Goal: Check status: Check status

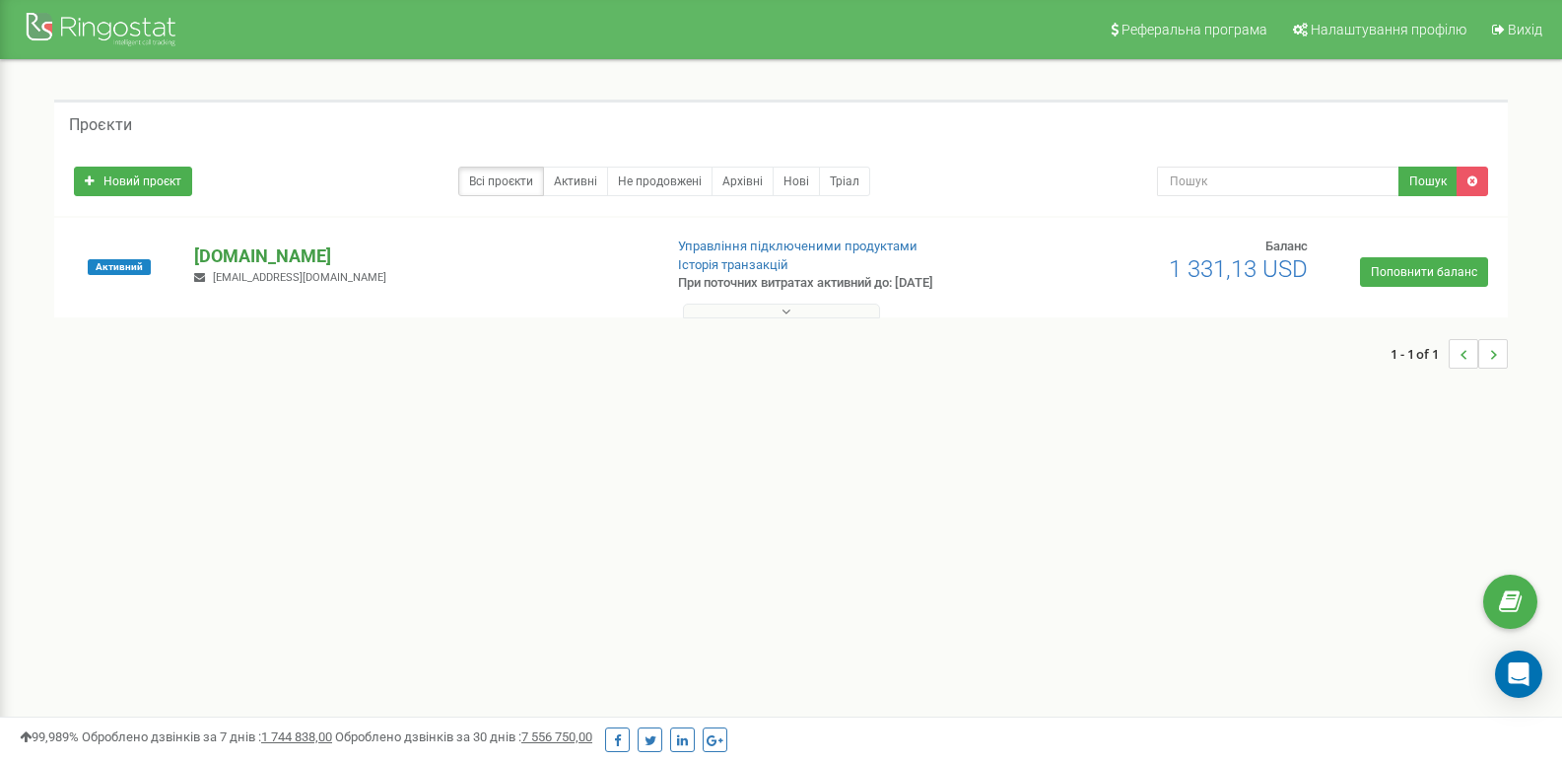
click at [337, 258] on p "[DOMAIN_NAME]" at bounding box center [419, 256] width 451 height 26
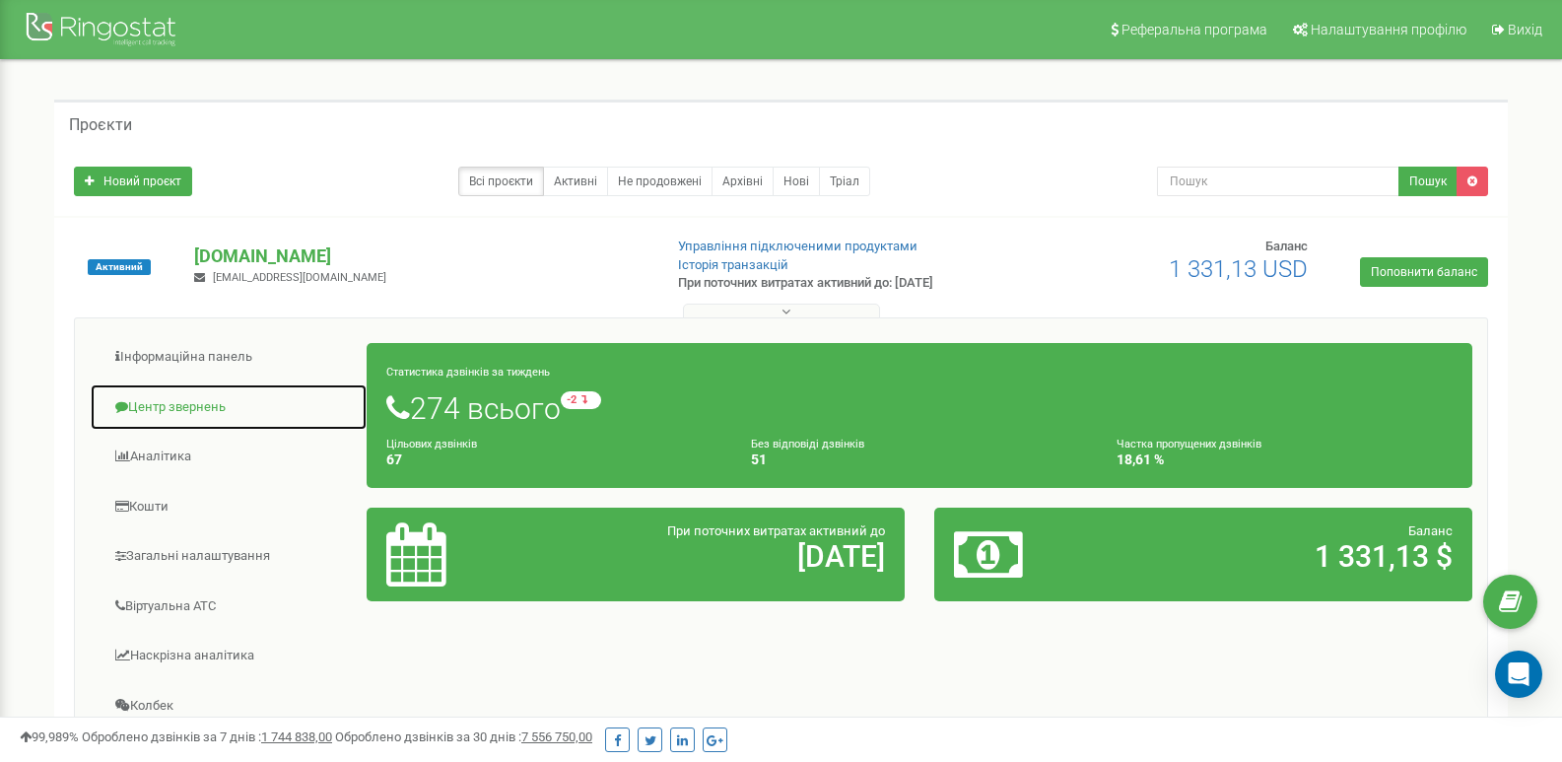
click at [202, 401] on link "Центр звернень" at bounding box center [229, 407] width 278 height 48
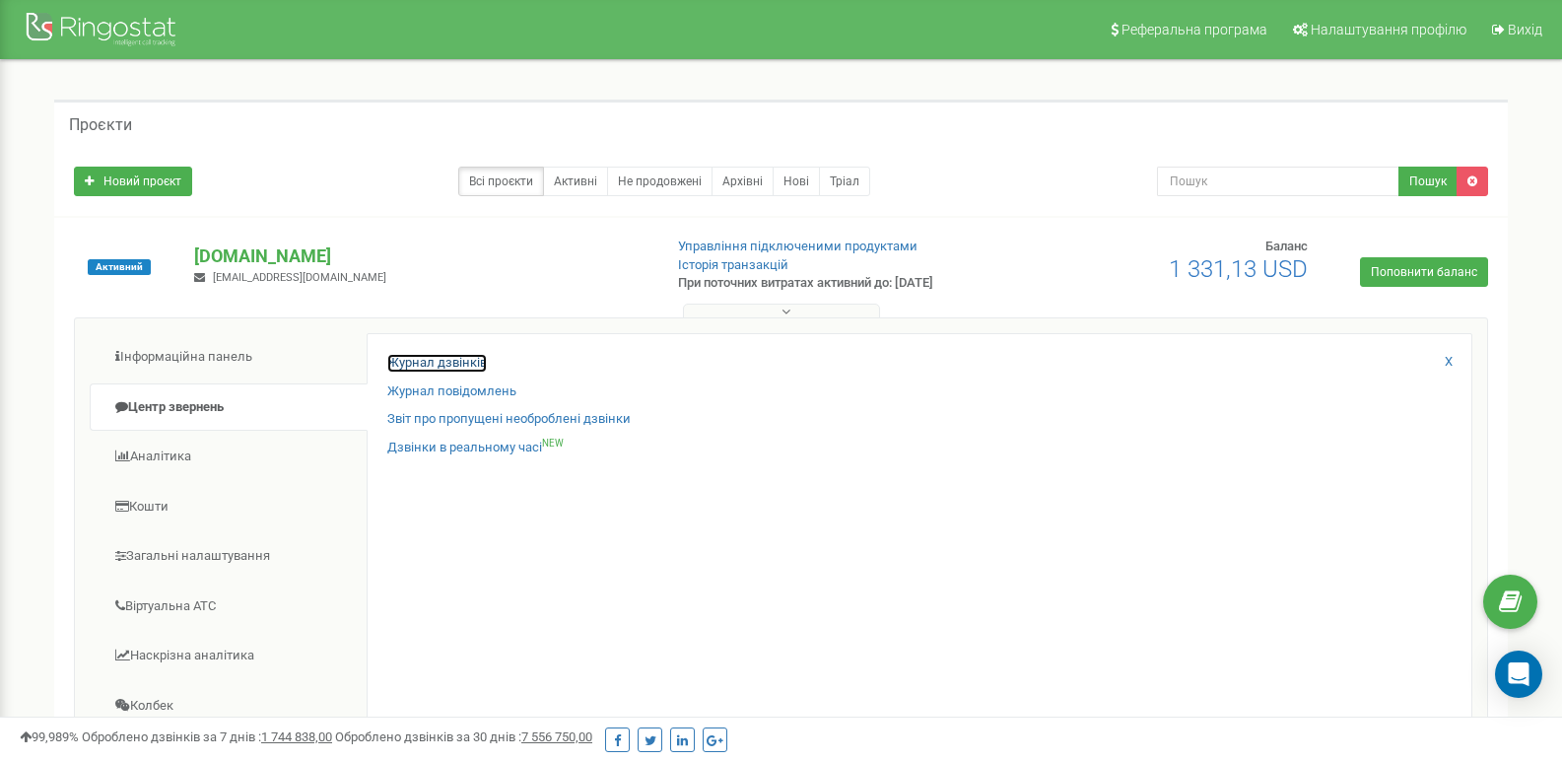
click at [445, 367] on link "Журнал дзвінків" at bounding box center [437, 363] width 100 height 19
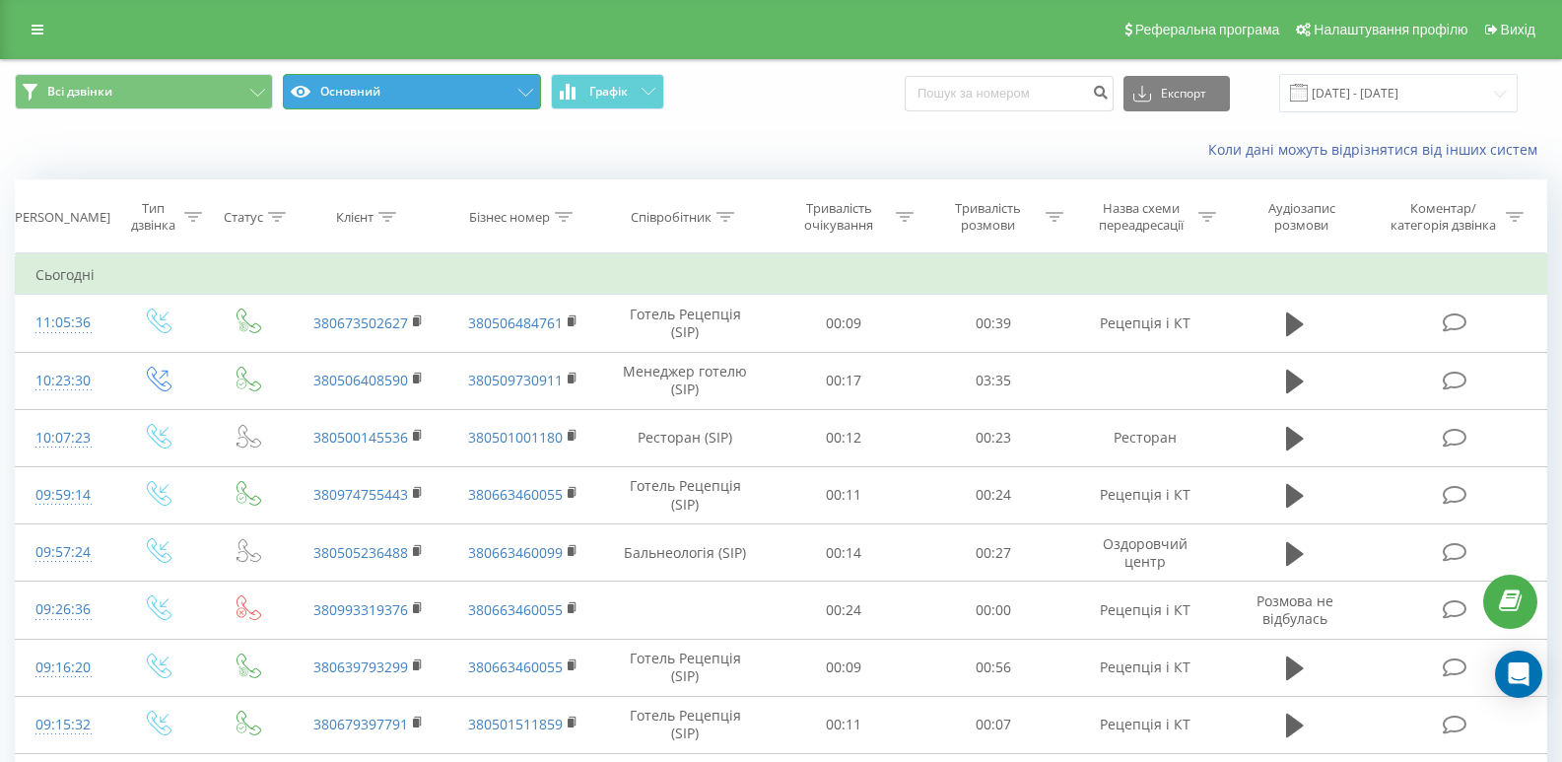
click at [526, 90] on icon at bounding box center [525, 93] width 15 height 8
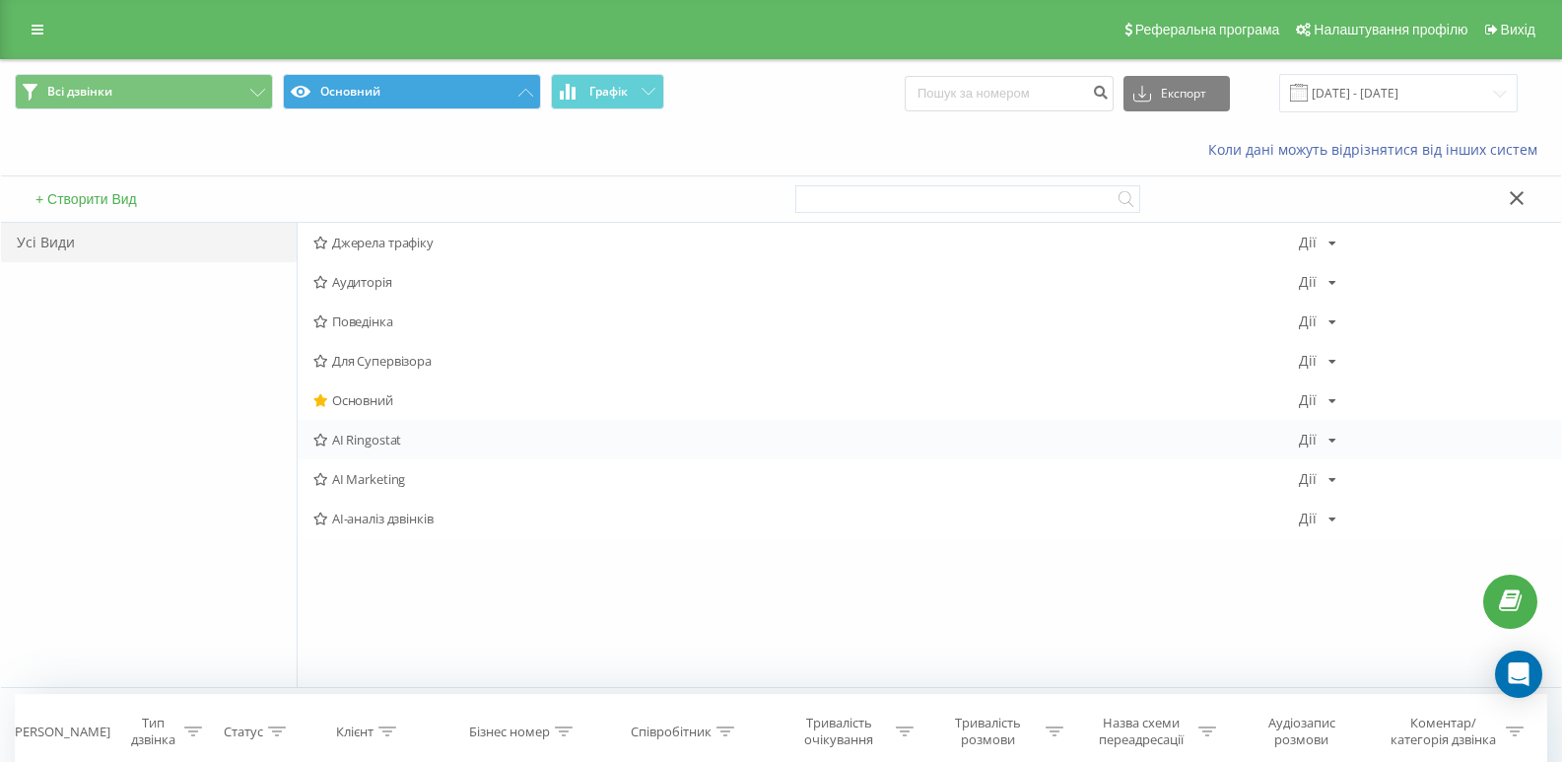
click at [378, 434] on span "AI Ringostat" at bounding box center [806, 440] width 986 height 14
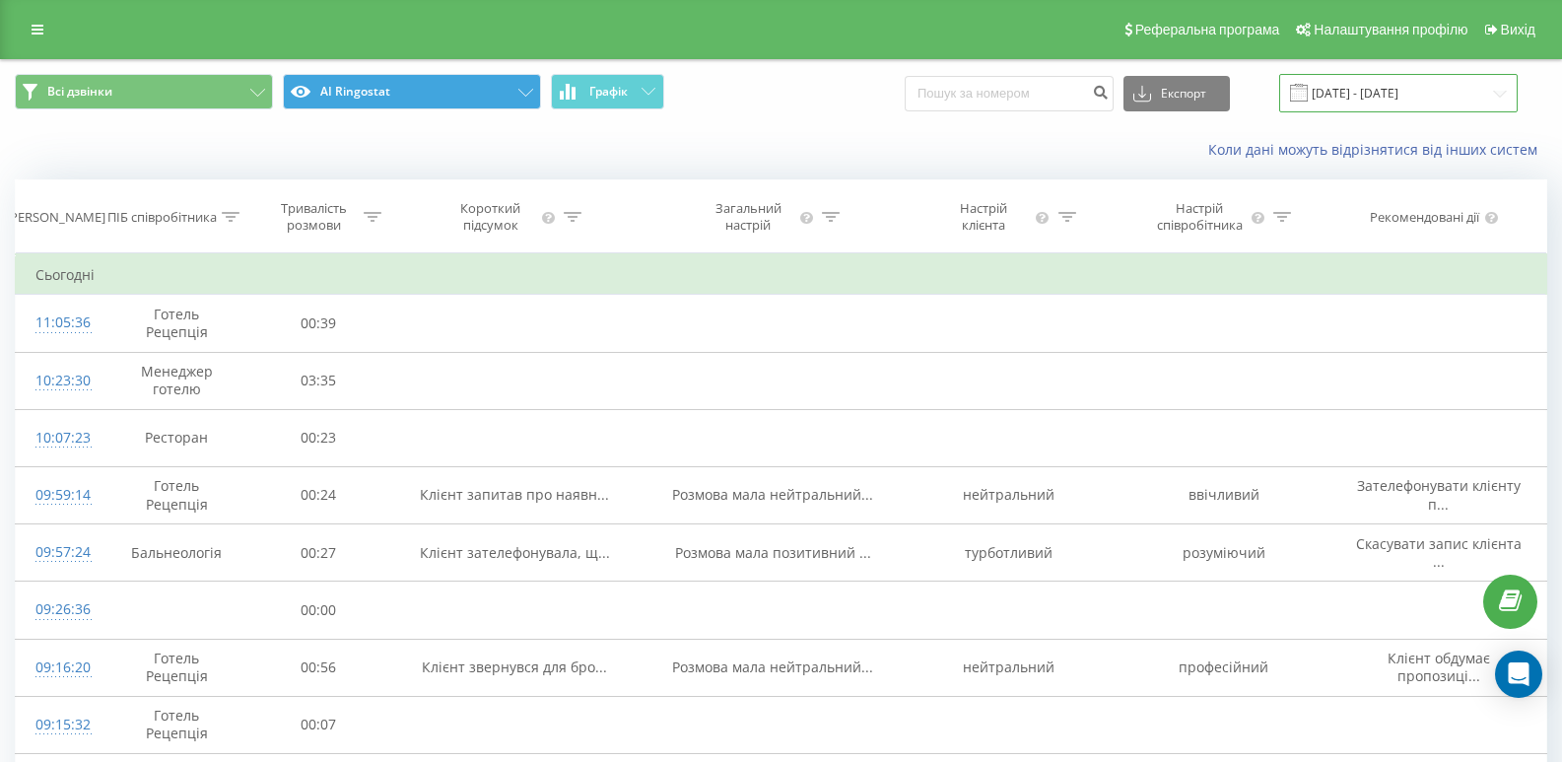
click at [1381, 96] on input "[DATE] - [DATE]" at bounding box center [1398, 93] width 239 height 38
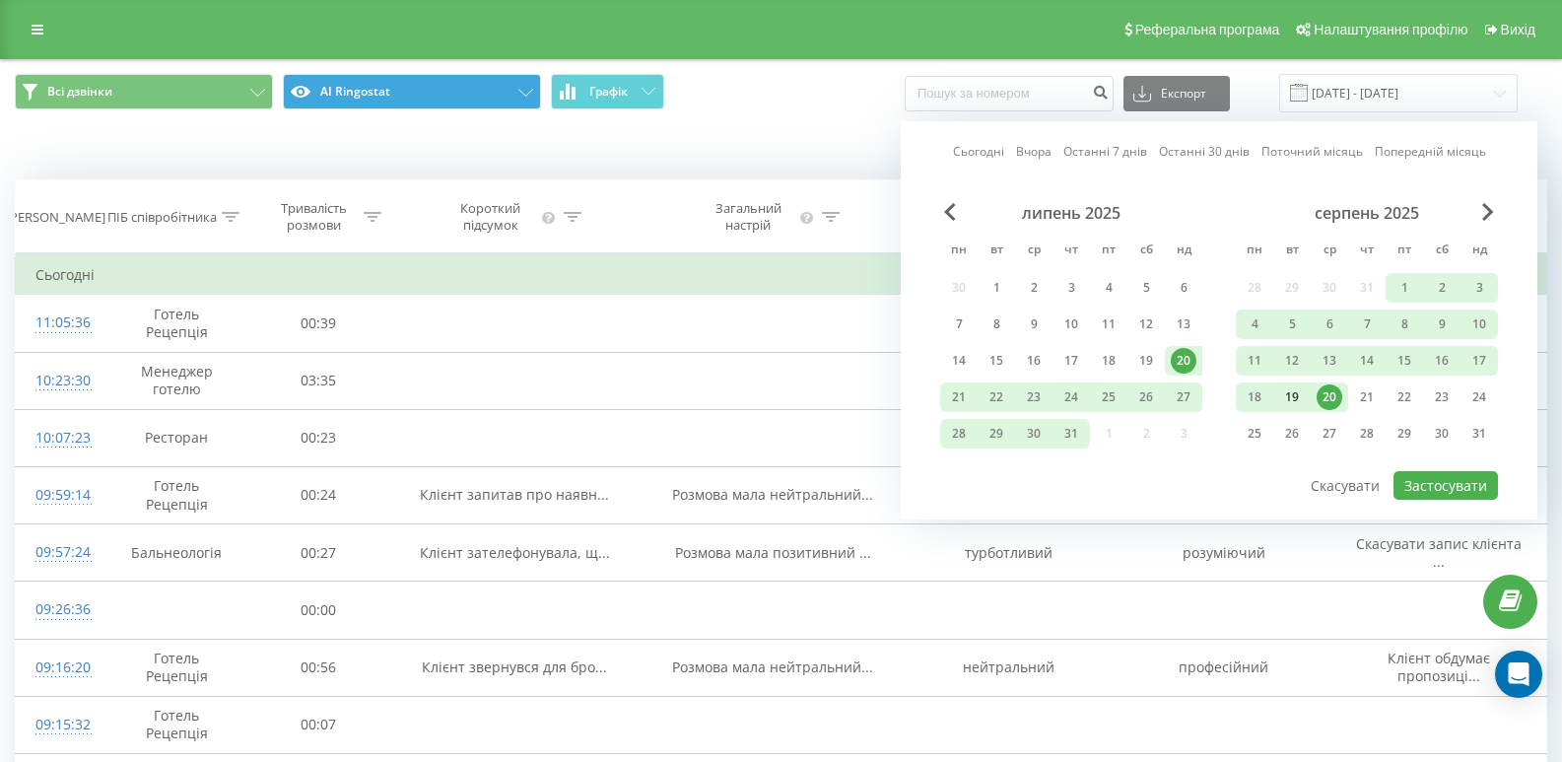
click at [1292, 400] on div "19" at bounding box center [1292, 397] width 26 height 26
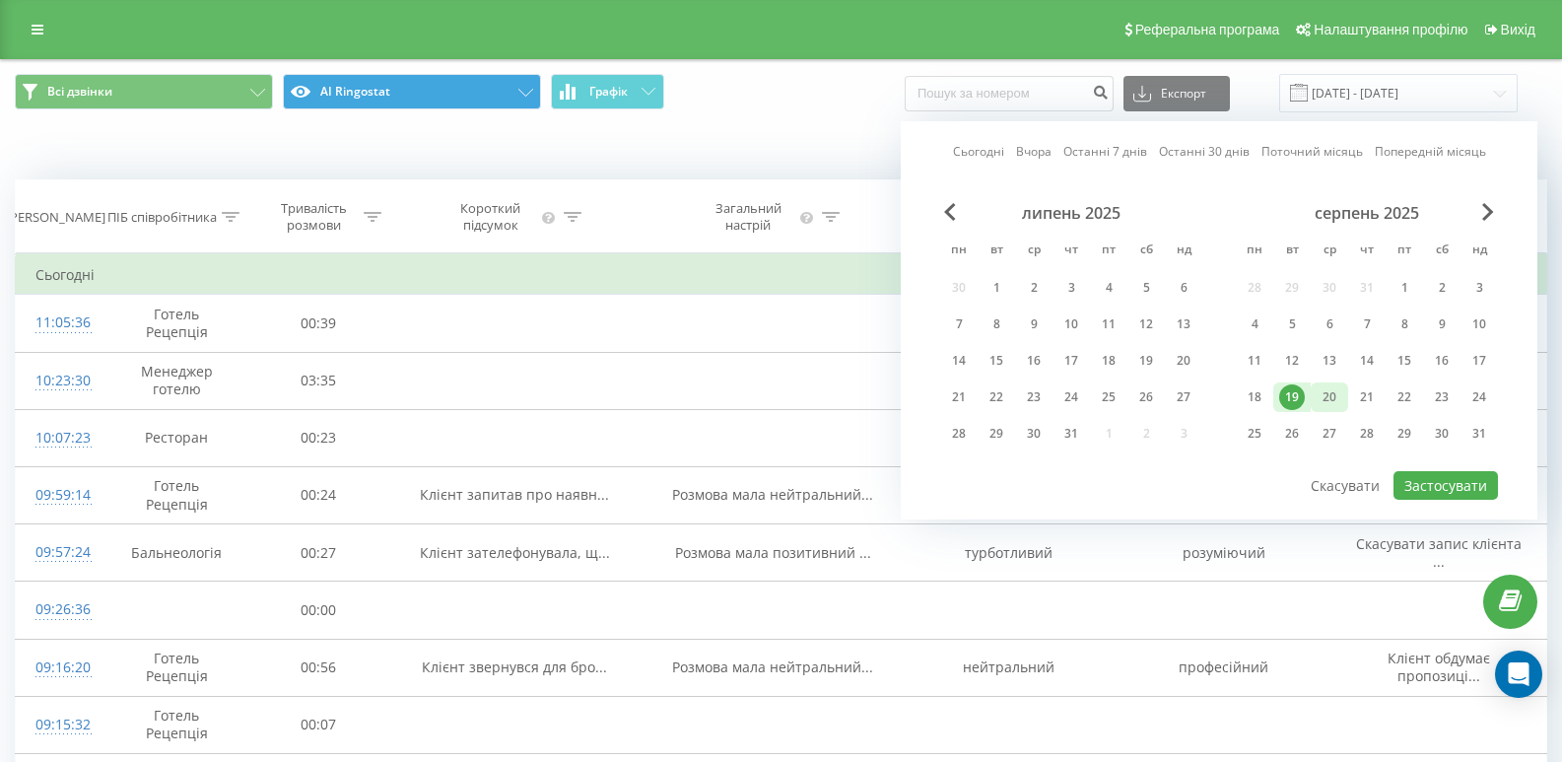
click at [1332, 401] on div "20" at bounding box center [1330, 397] width 26 height 26
click at [1448, 493] on button "Застосувати" at bounding box center [1446, 485] width 104 height 29
type input "[DATE] - [DATE]"
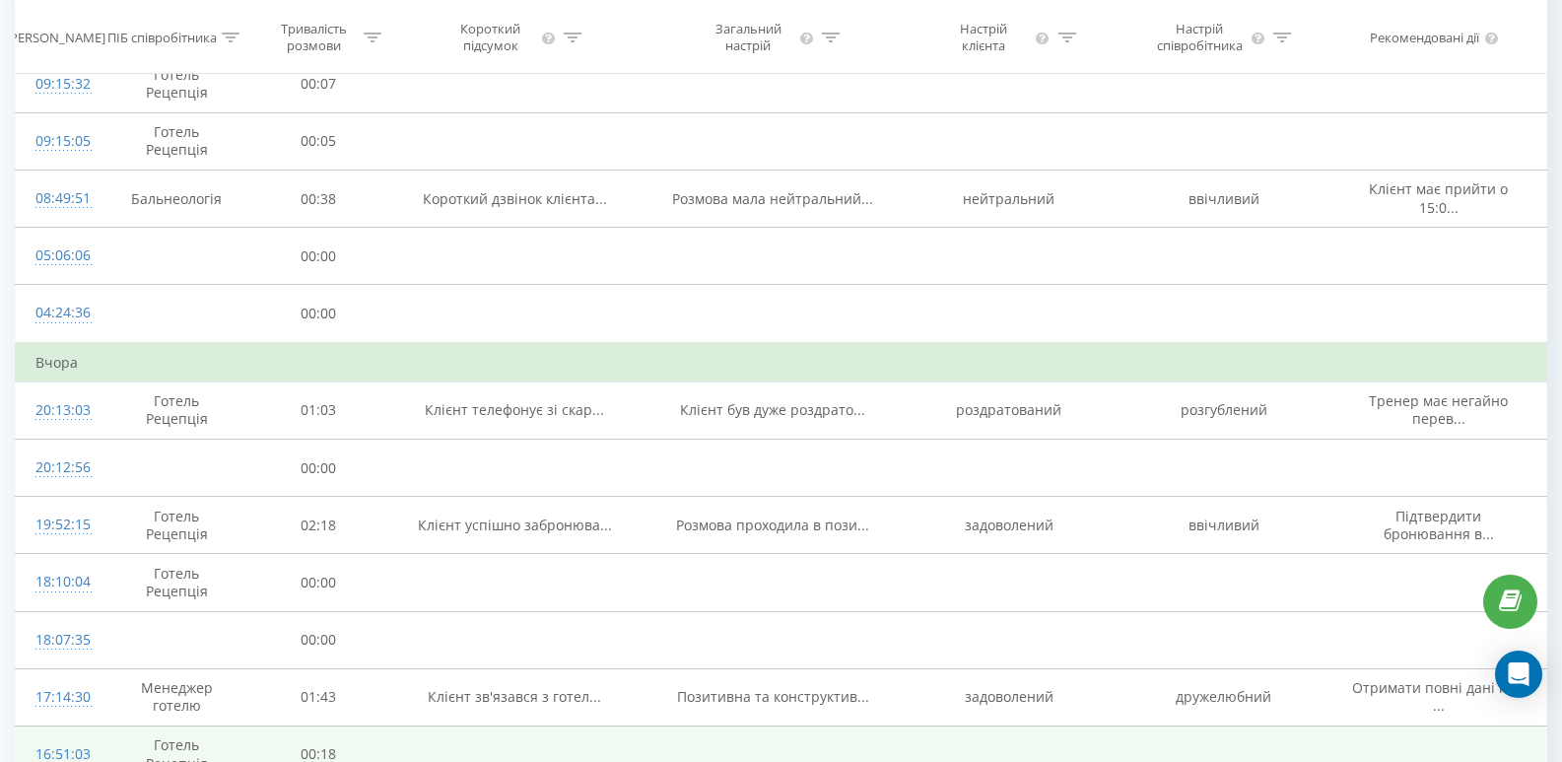
scroll to position [887, 0]
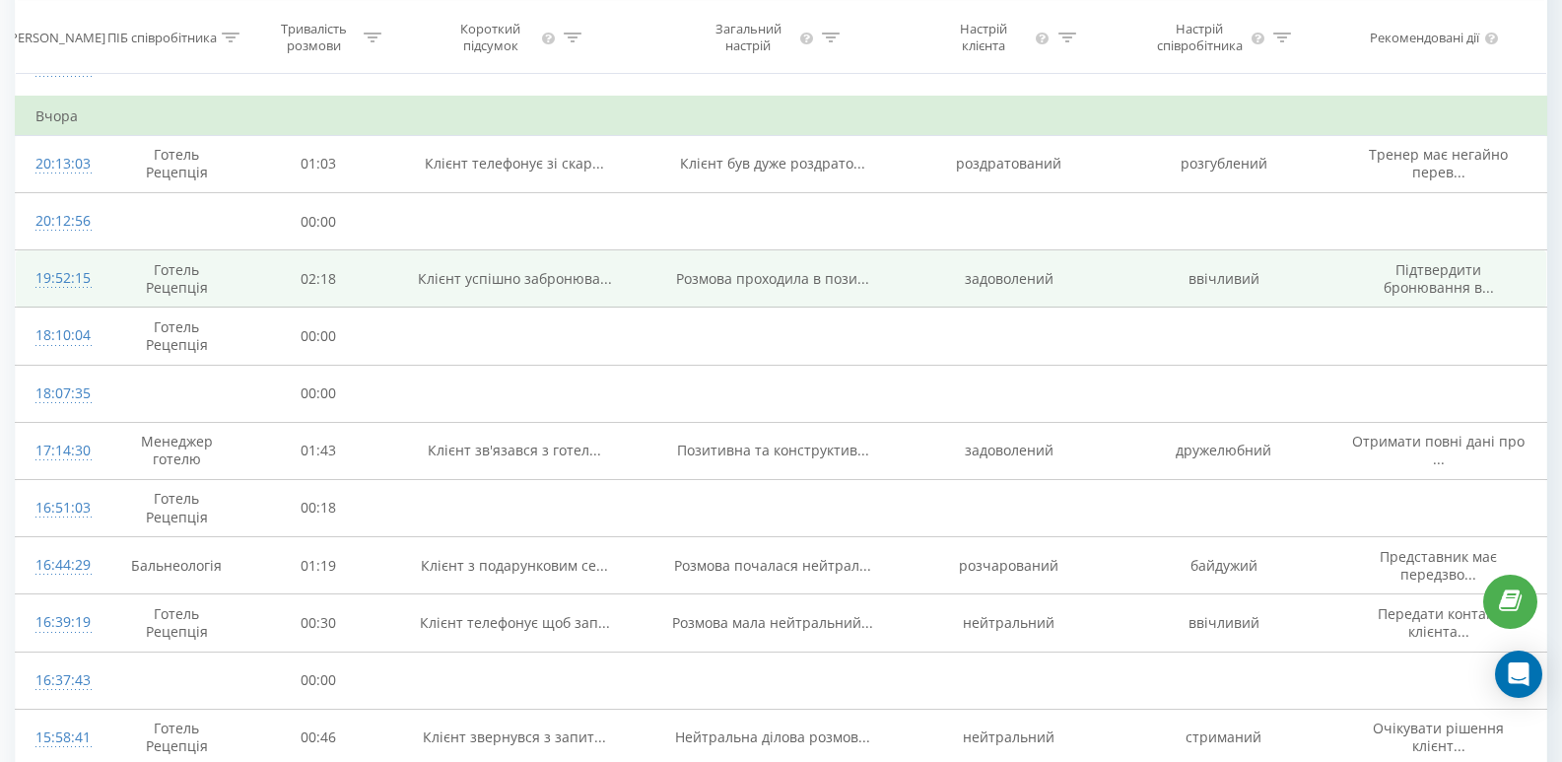
click at [57, 276] on div "19:52:15" at bounding box center [58, 278] width 46 height 38
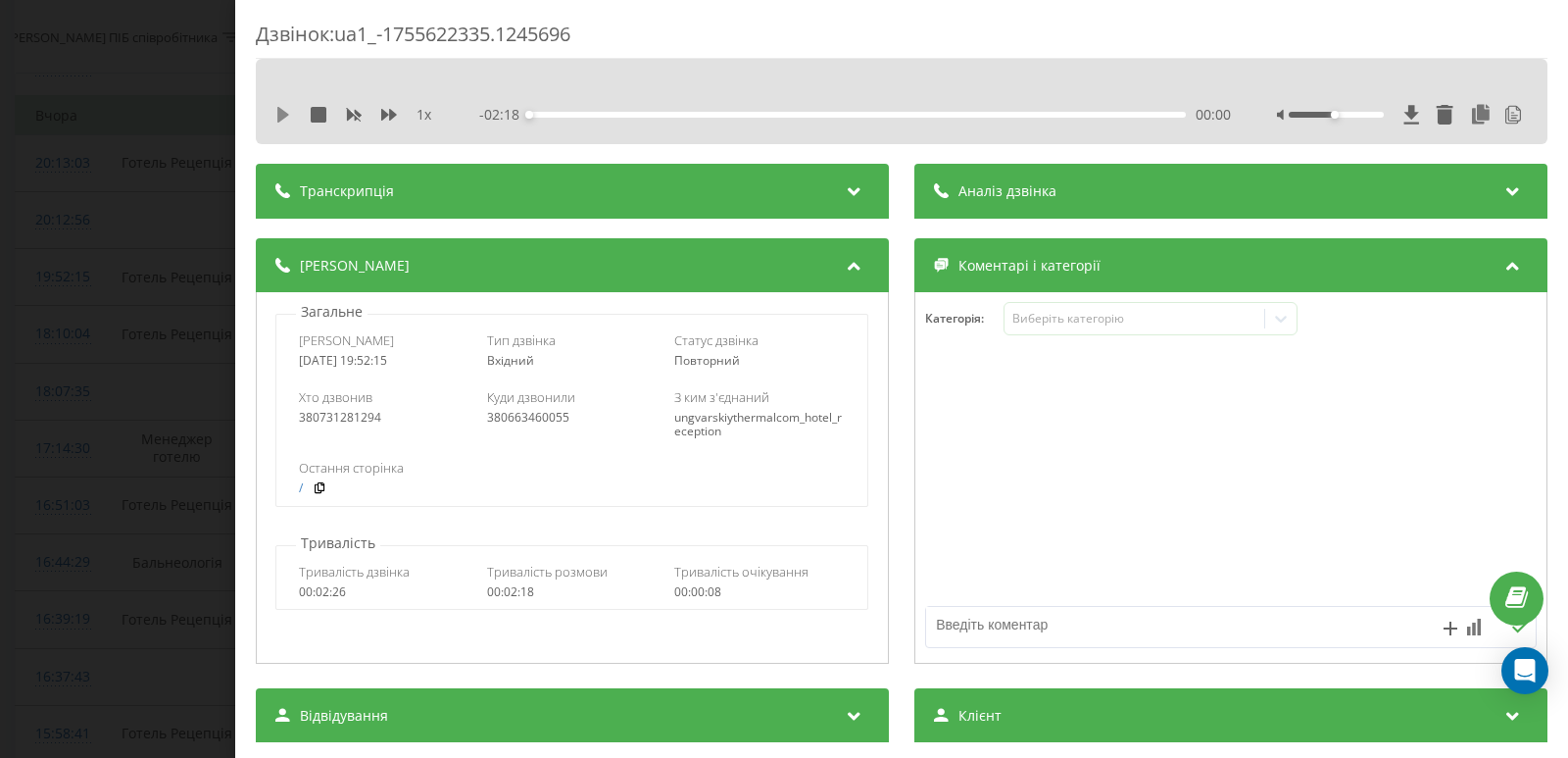
click at [276, 112] on icon at bounding box center [283, 114] width 16 height 16
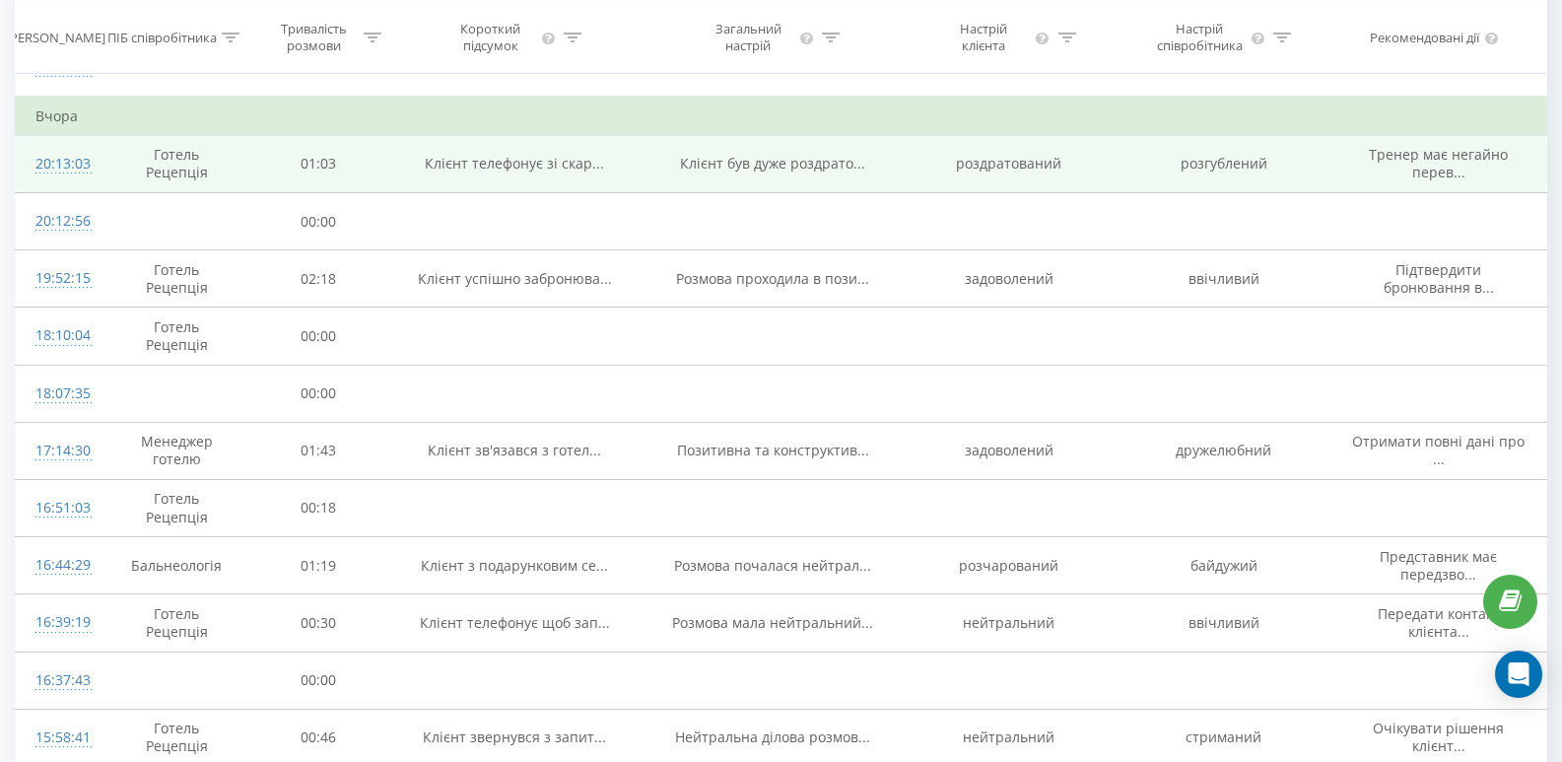
click at [45, 157] on div "20:13:03" at bounding box center [58, 164] width 46 height 38
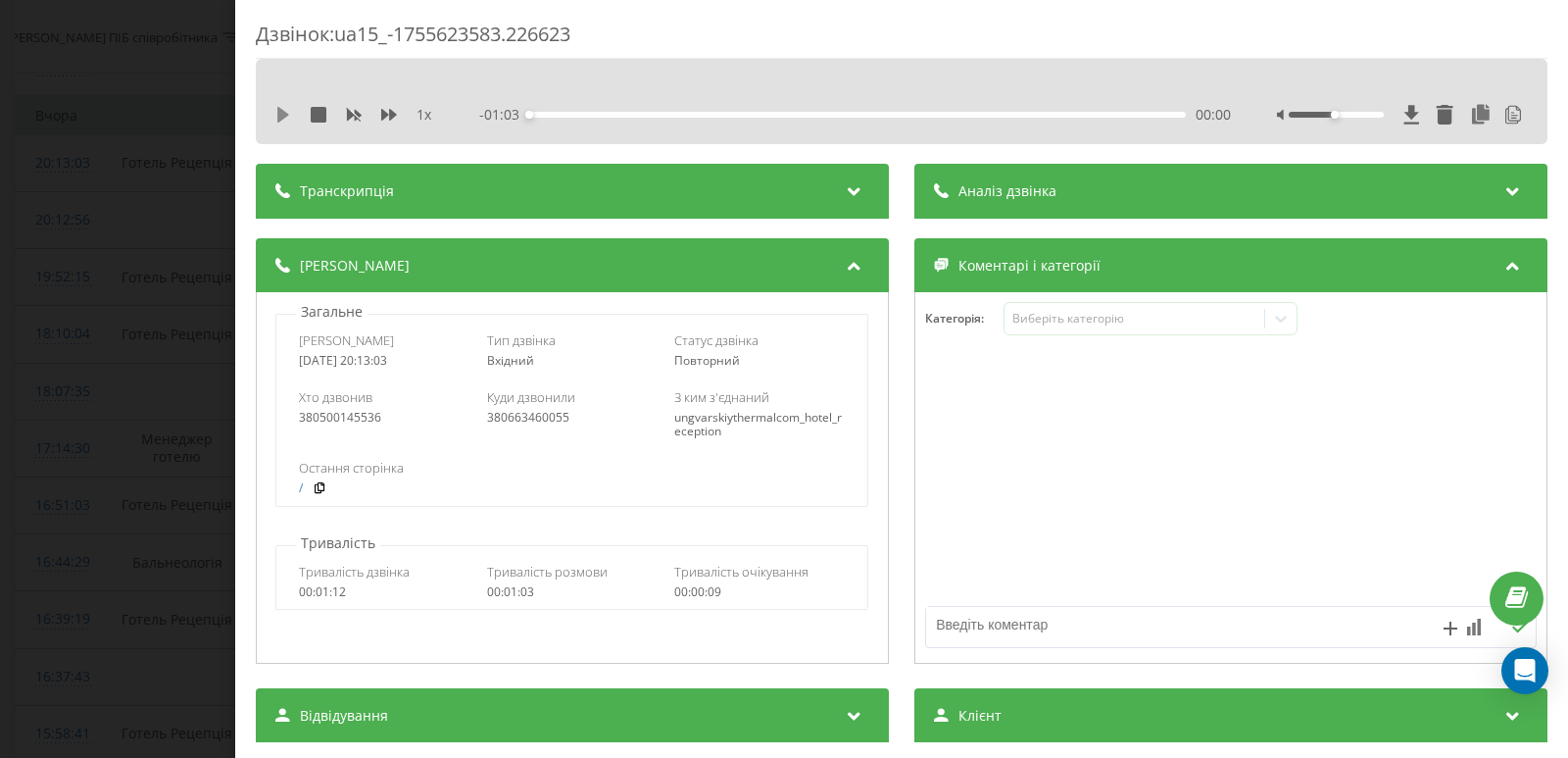
click at [284, 114] on icon at bounding box center [283, 114] width 12 height 16
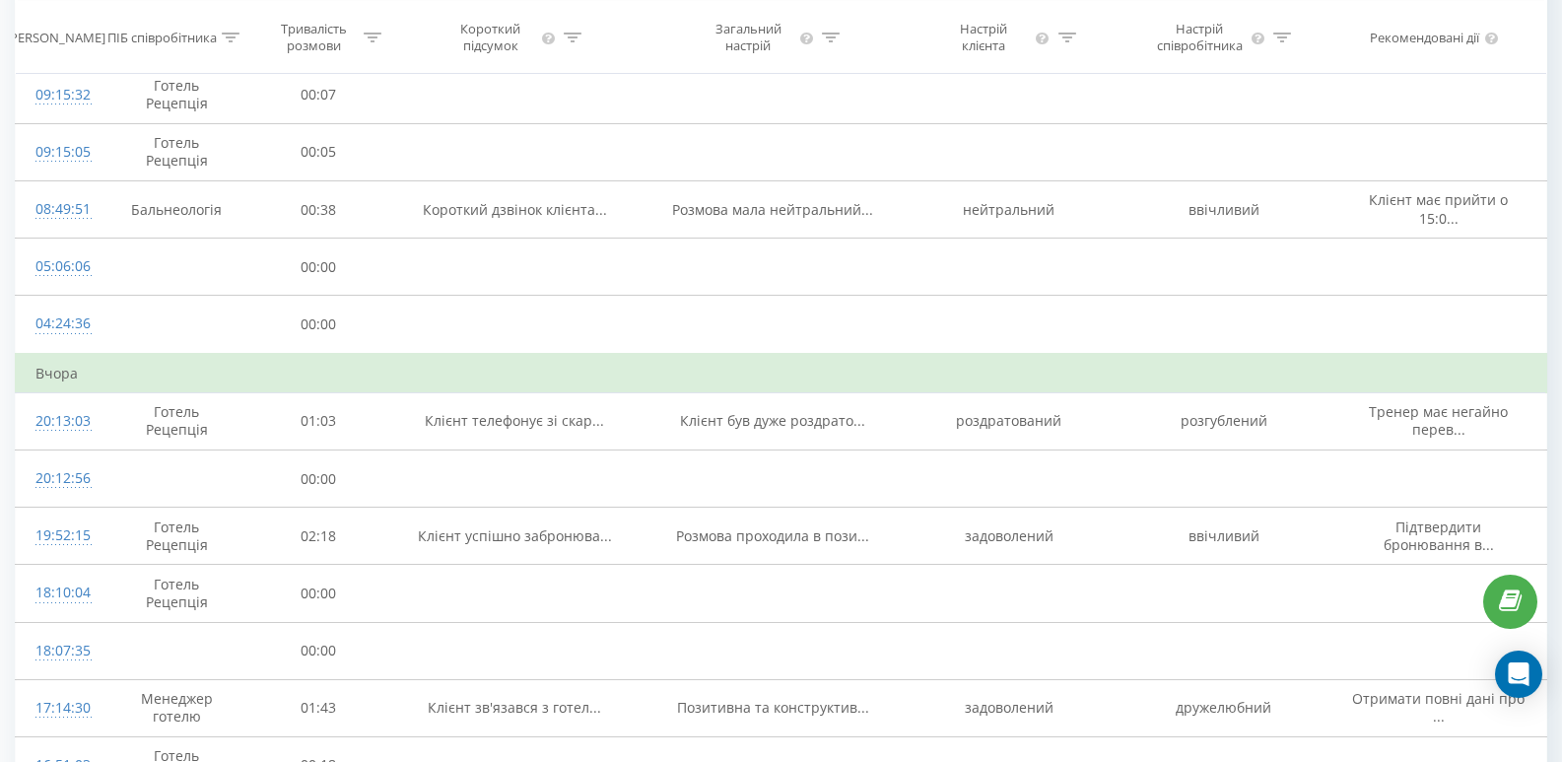
scroll to position [572, 0]
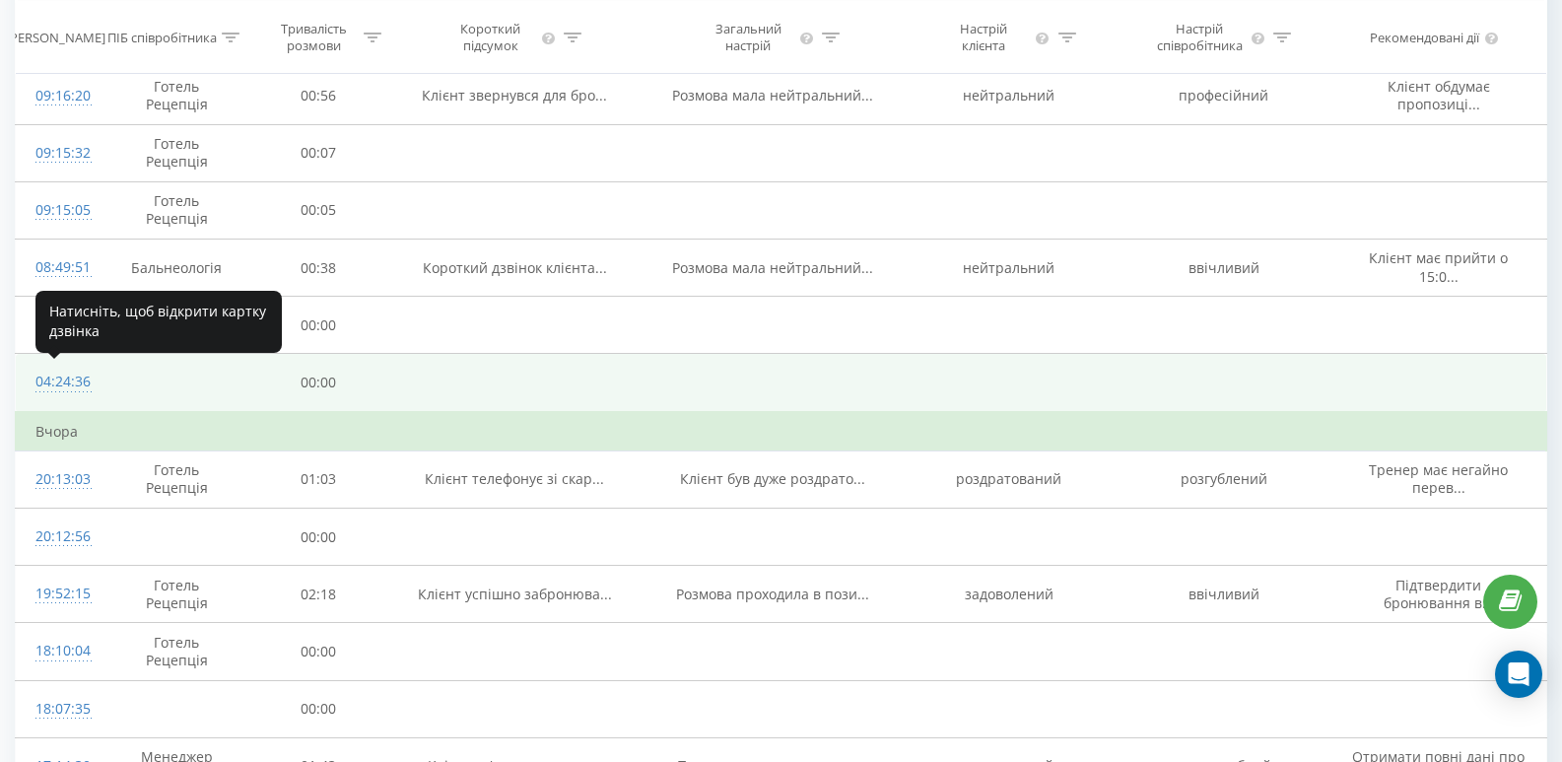
click at [47, 379] on div "04:24:36" at bounding box center [58, 382] width 46 height 38
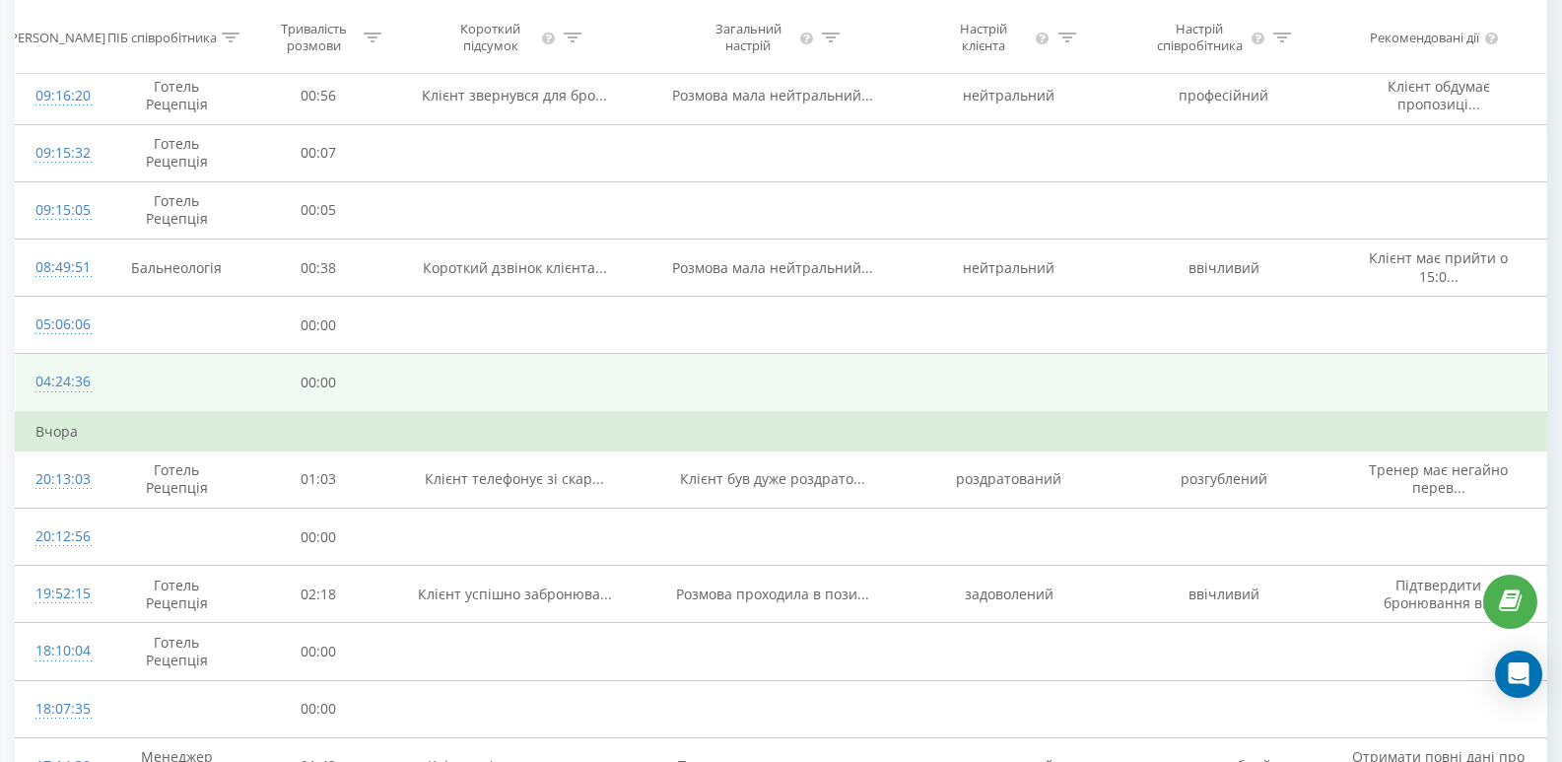
drag, startPoint x: 66, startPoint y: 379, endPoint x: 77, endPoint y: 375, distance: 11.9
click at [68, 378] on div "04:24:36" at bounding box center [58, 382] width 46 height 38
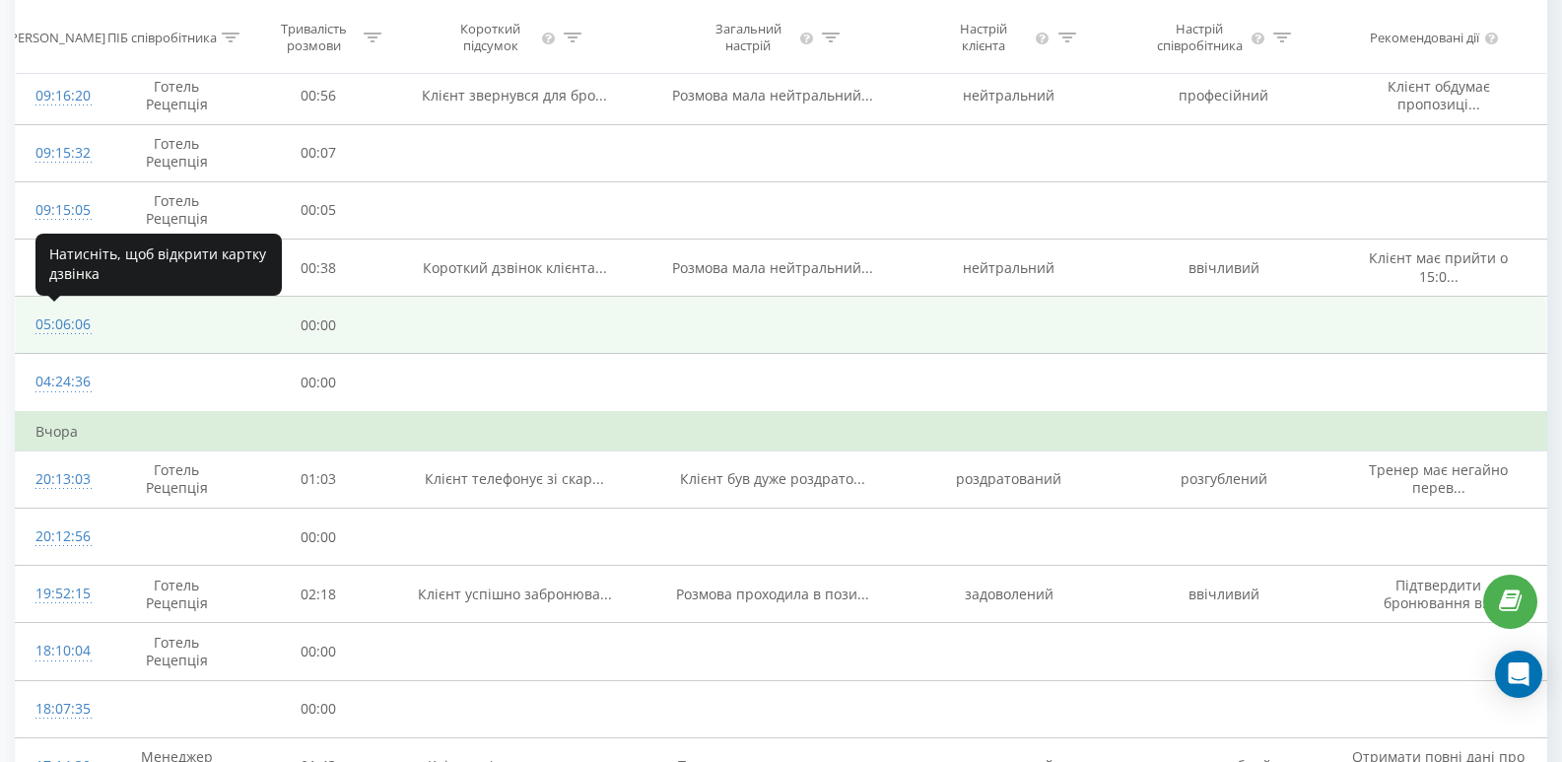
click at [59, 328] on div "05:06:06" at bounding box center [58, 325] width 46 height 38
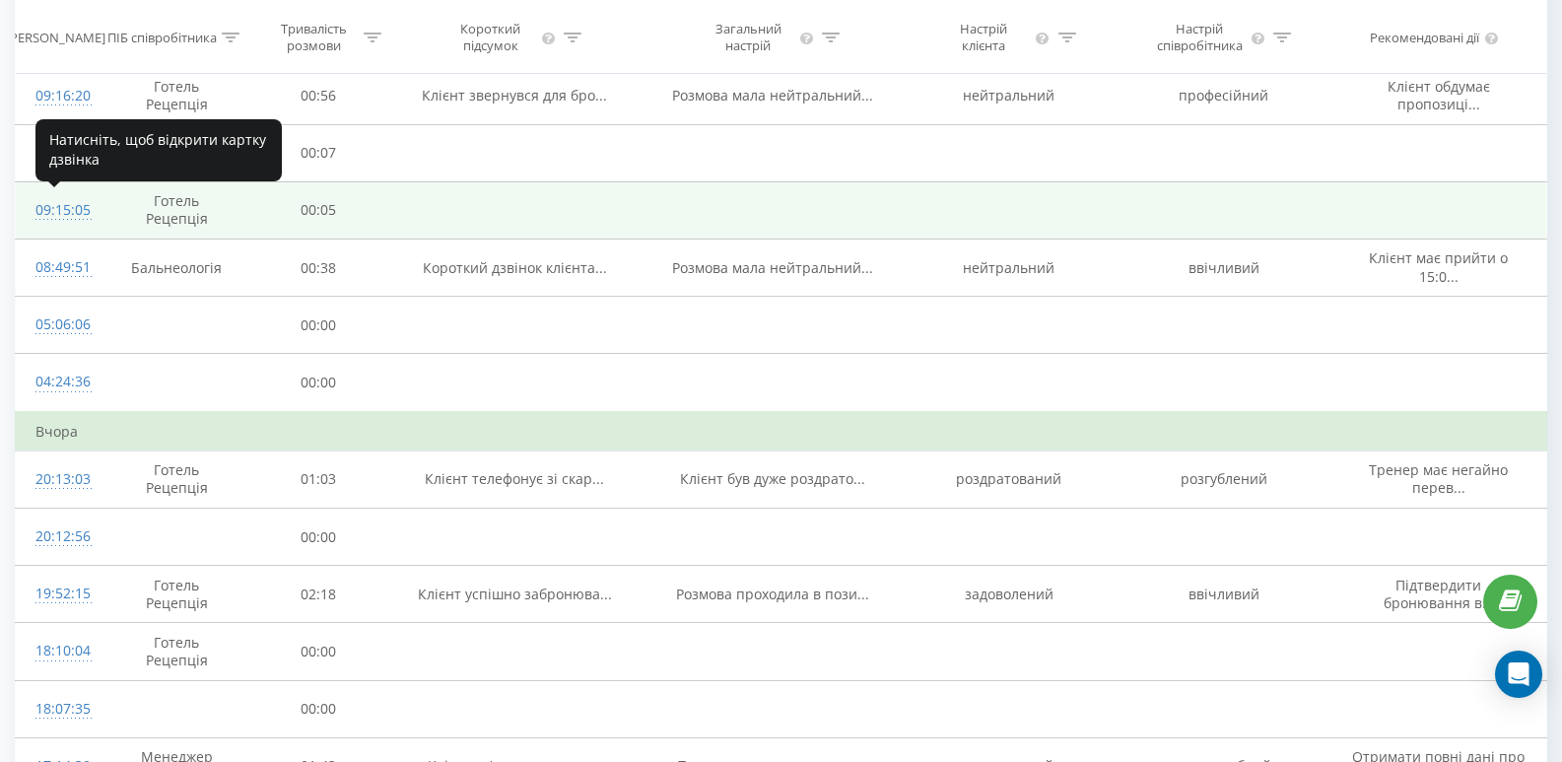
click at [57, 215] on div "09:15:05" at bounding box center [58, 210] width 46 height 38
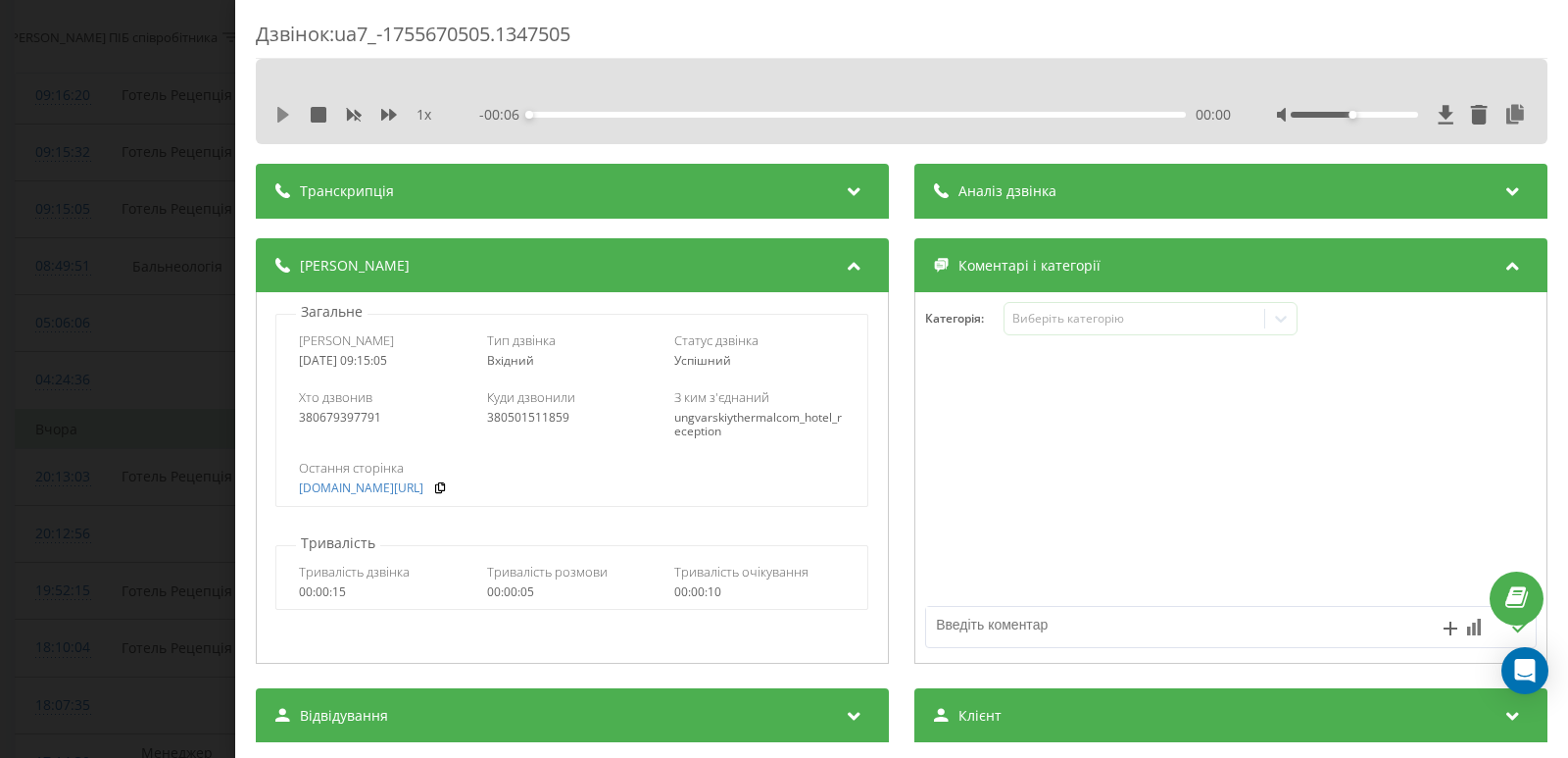
click at [285, 117] on icon at bounding box center [283, 114] width 12 height 16
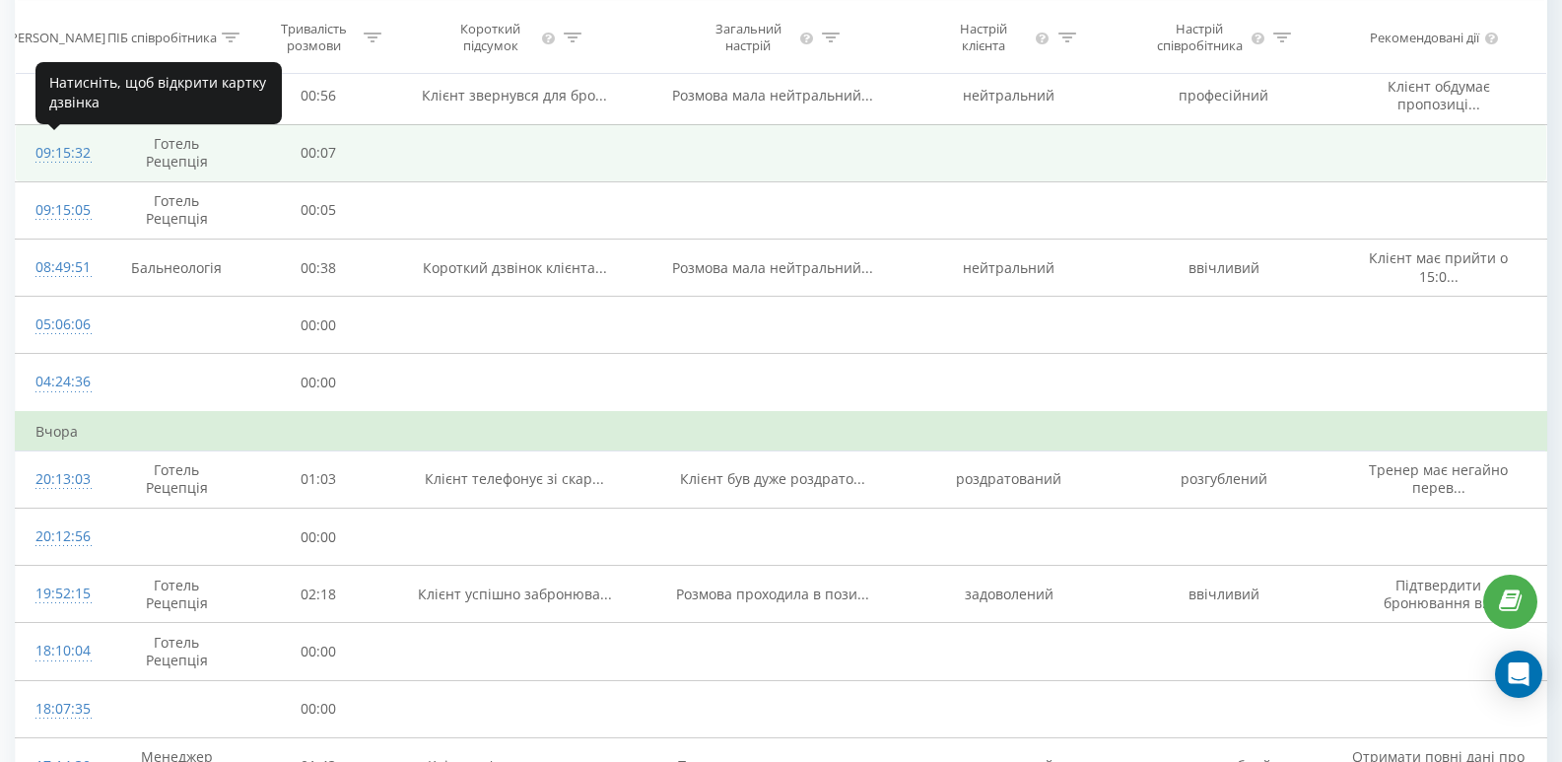
click at [58, 154] on div "09:15:32" at bounding box center [58, 153] width 46 height 38
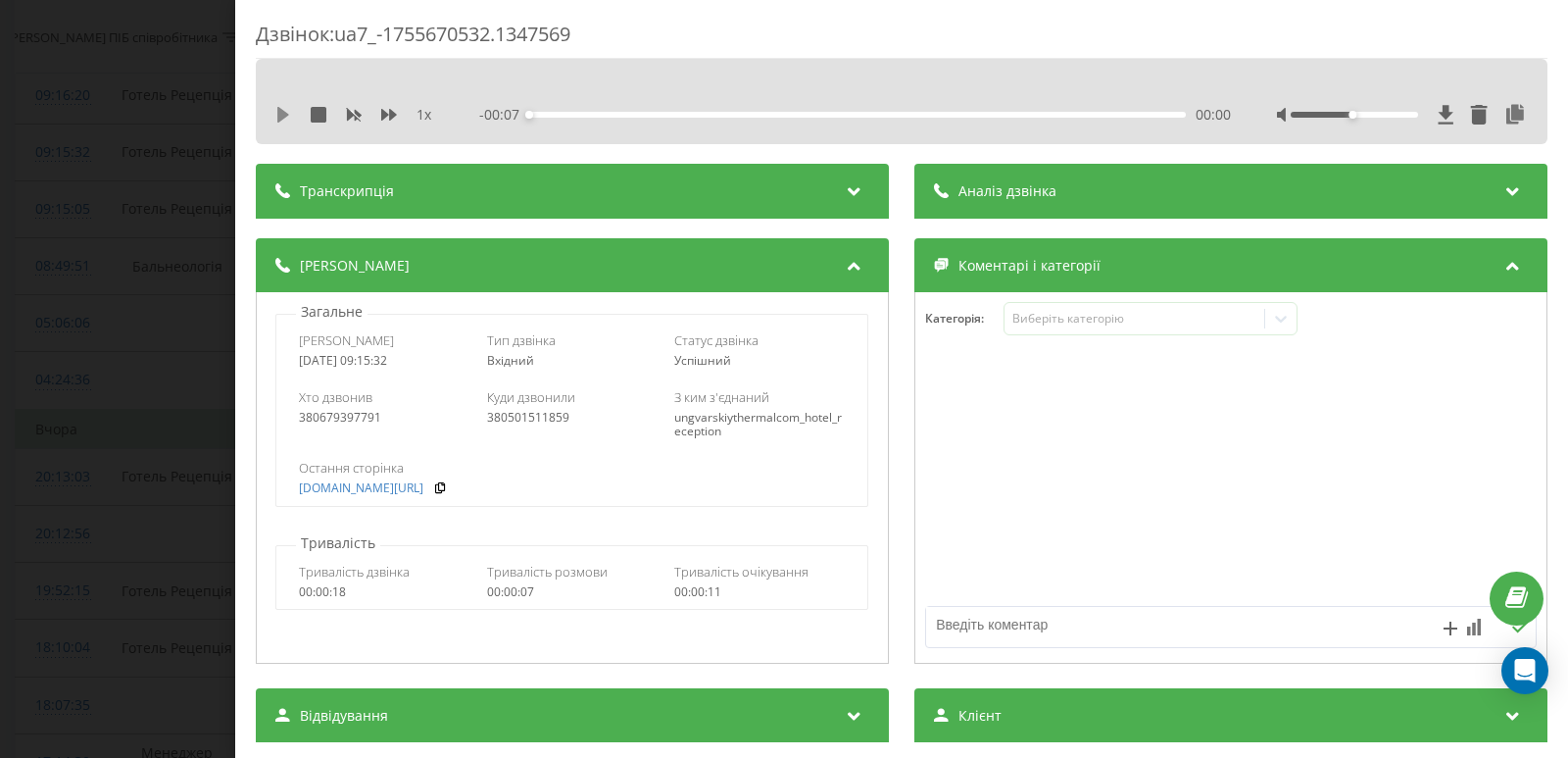
click at [278, 113] on icon at bounding box center [283, 114] width 12 height 16
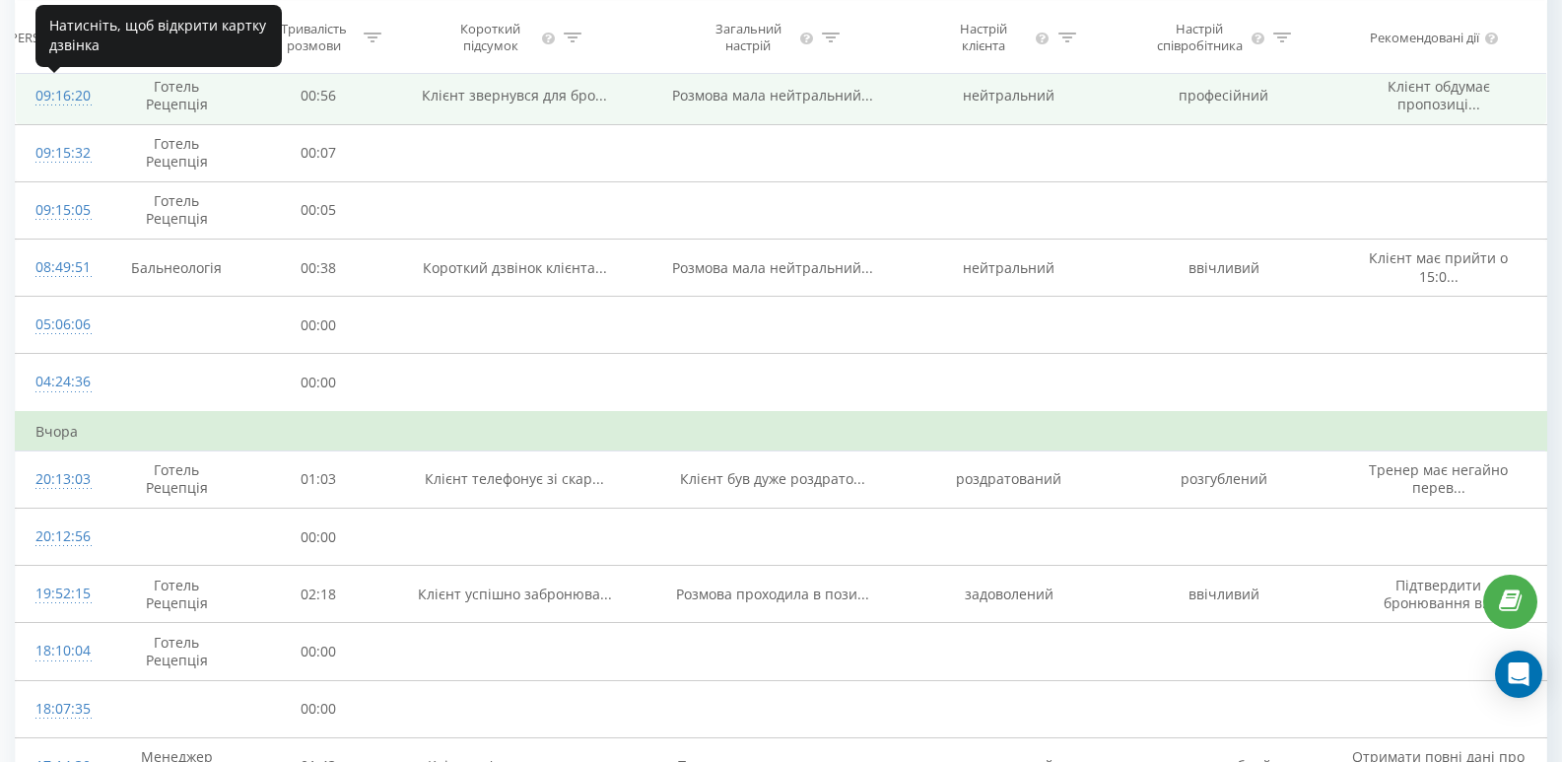
click at [68, 95] on div "09:16:20" at bounding box center [58, 96] width 46 height 38
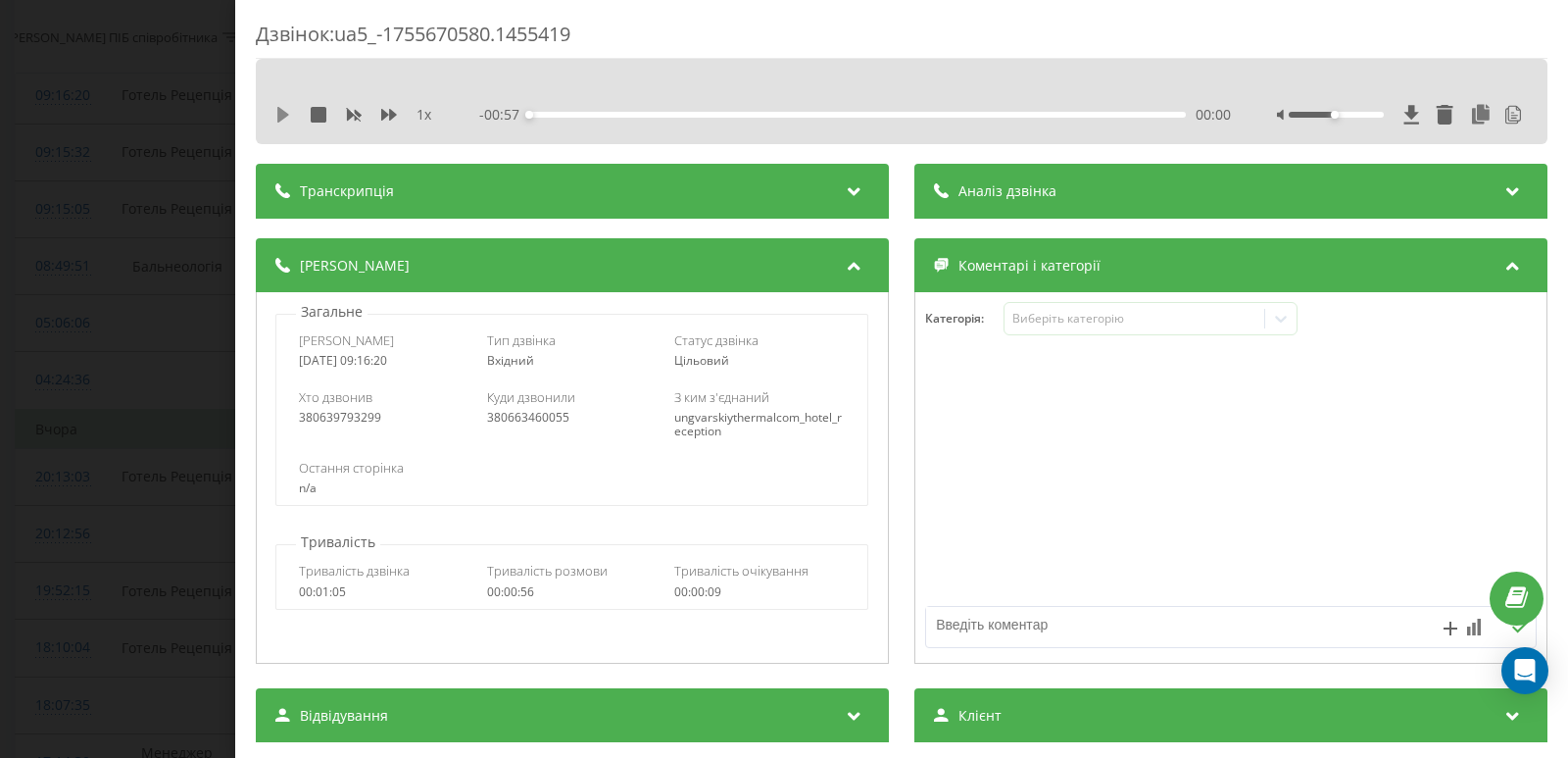
click at [283, 117] on icon at bounding box center [283, 114] width 12 height 16
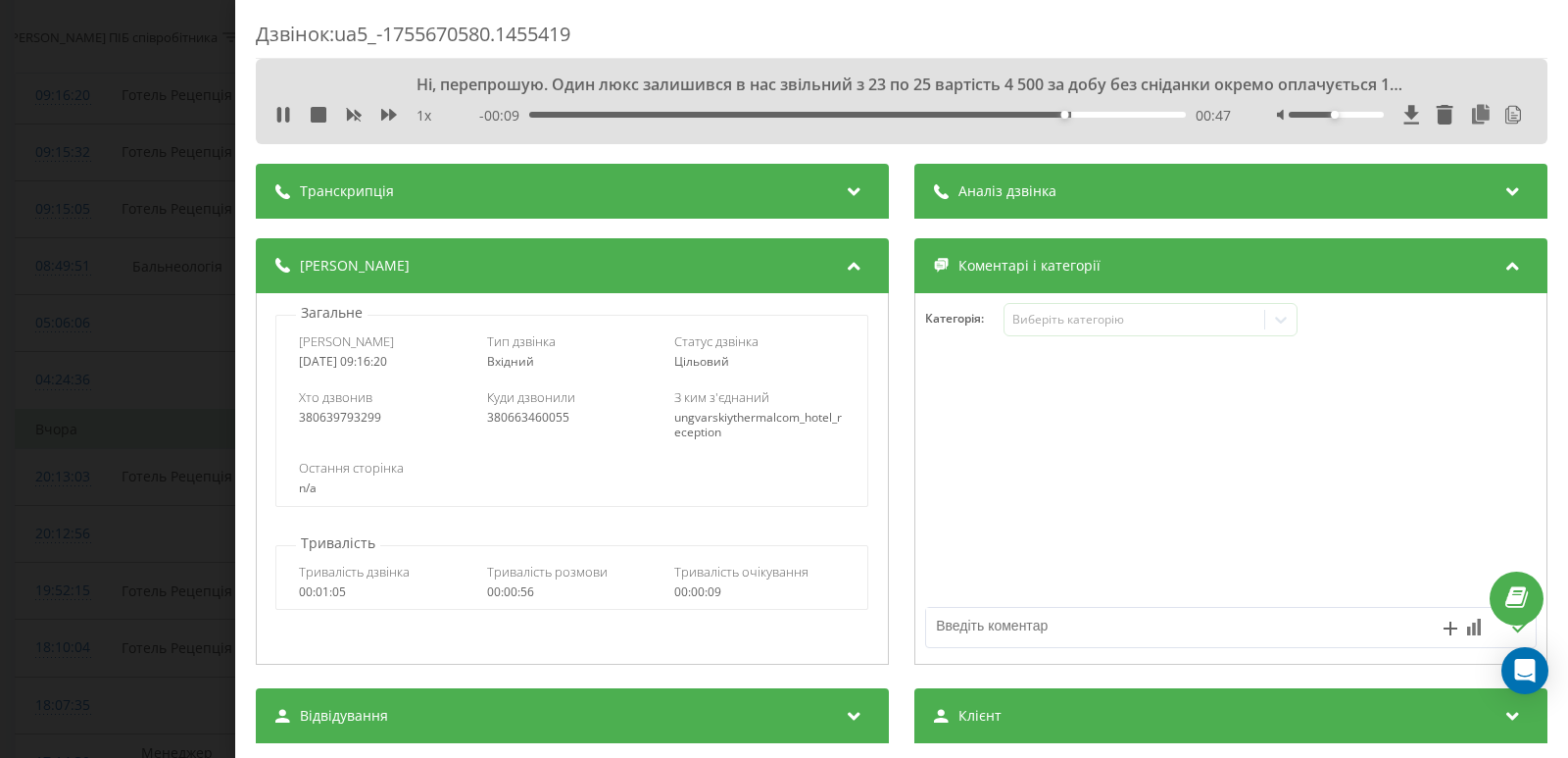
click at [282, 120] on icon at bounding box center [283, 114] width 16 height 16
drag, startPoint x: 282, startPoint y: 116, endPoint x: 276, endPoint y: 133, distance: 18.0
click at [278, 117] on icon at bounding box center [283, 114] width 12 height 16
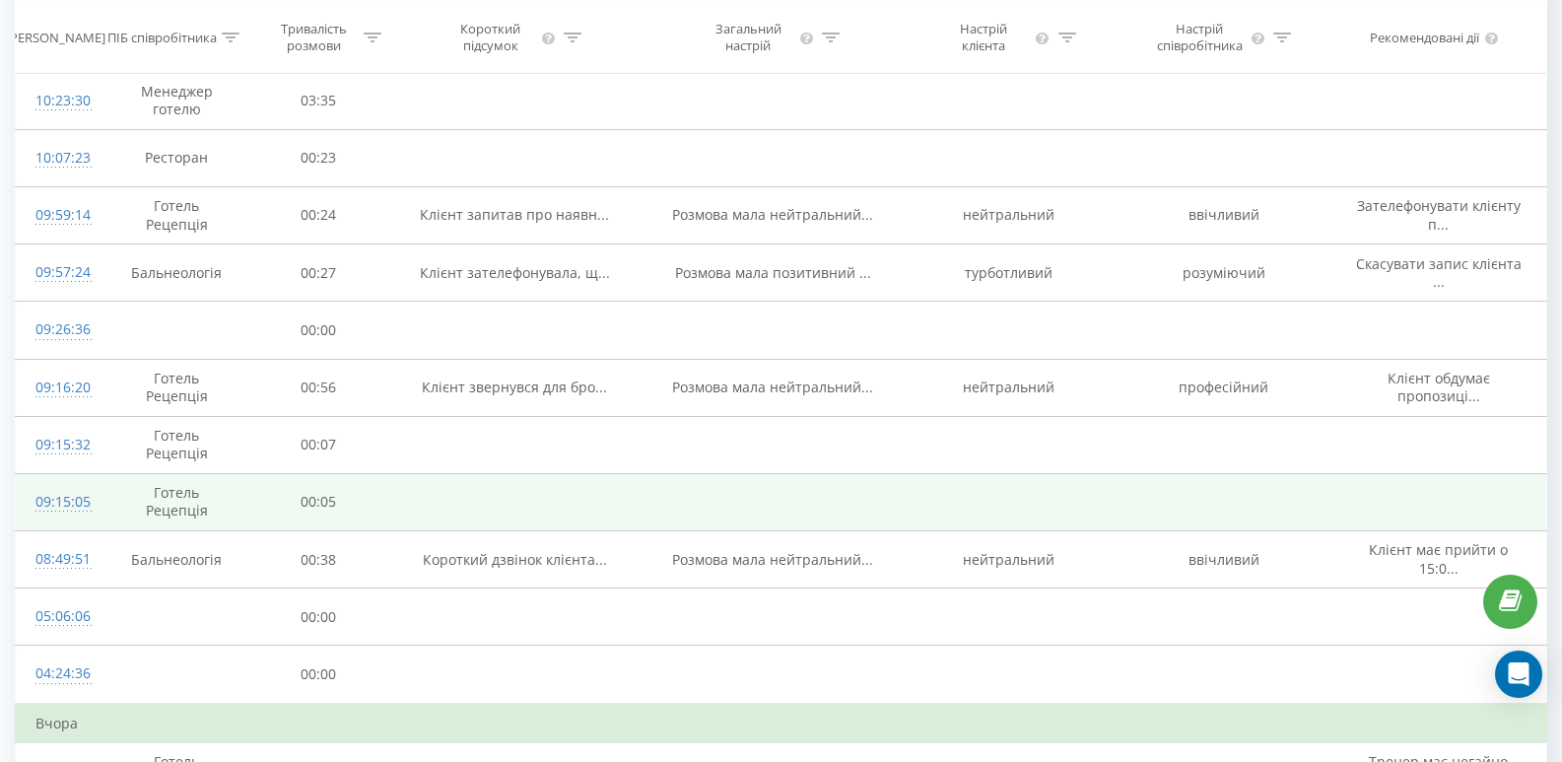
scroll to position [276, 0]
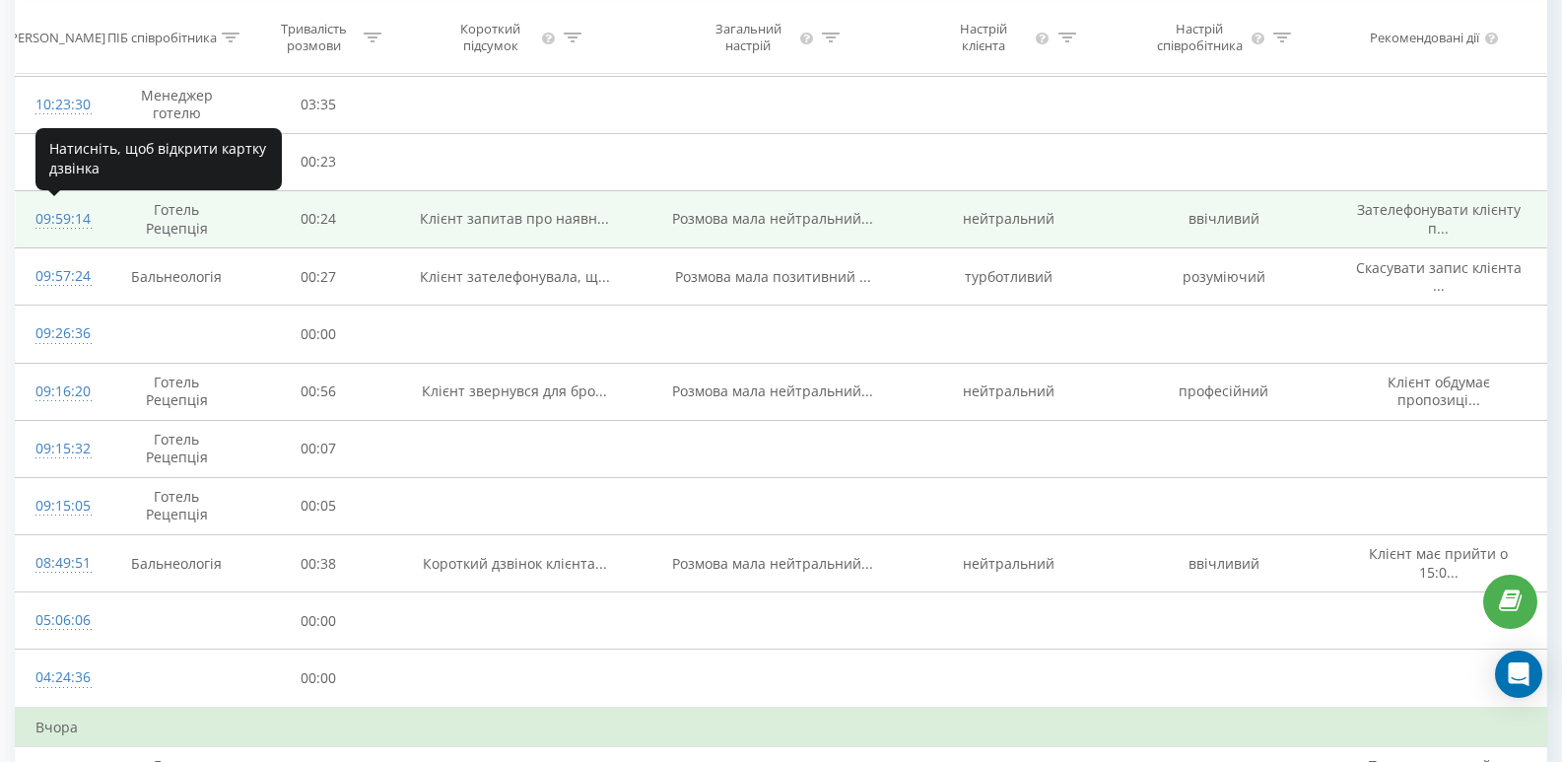
click at [50, 219] on div "09:59:14" at bounding box center [58, 219] width 46 height 38
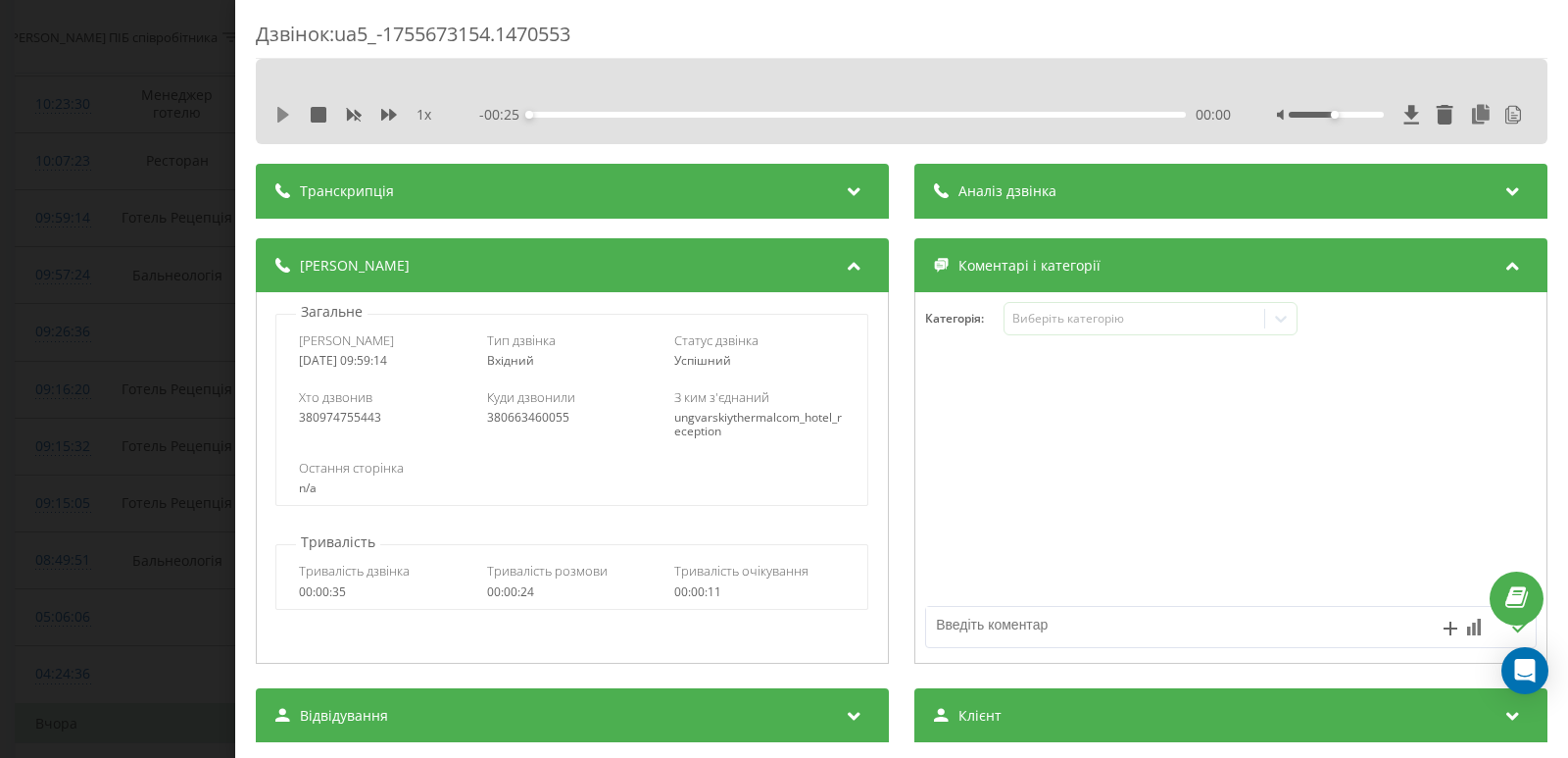
click at [285, 108] on icon at bounding box center [283, 114] width 16 height 16
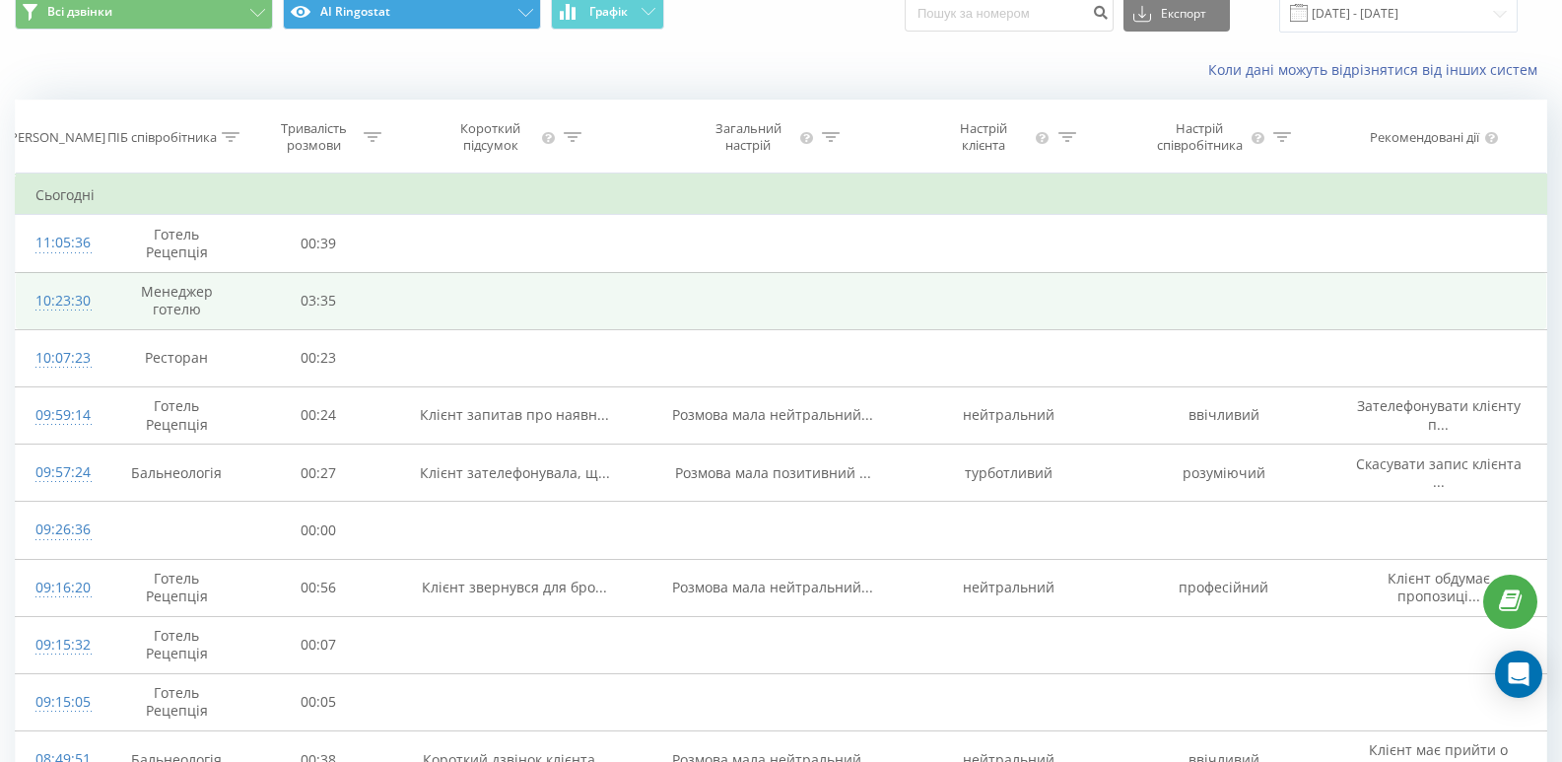
scroll to position [79, 0]
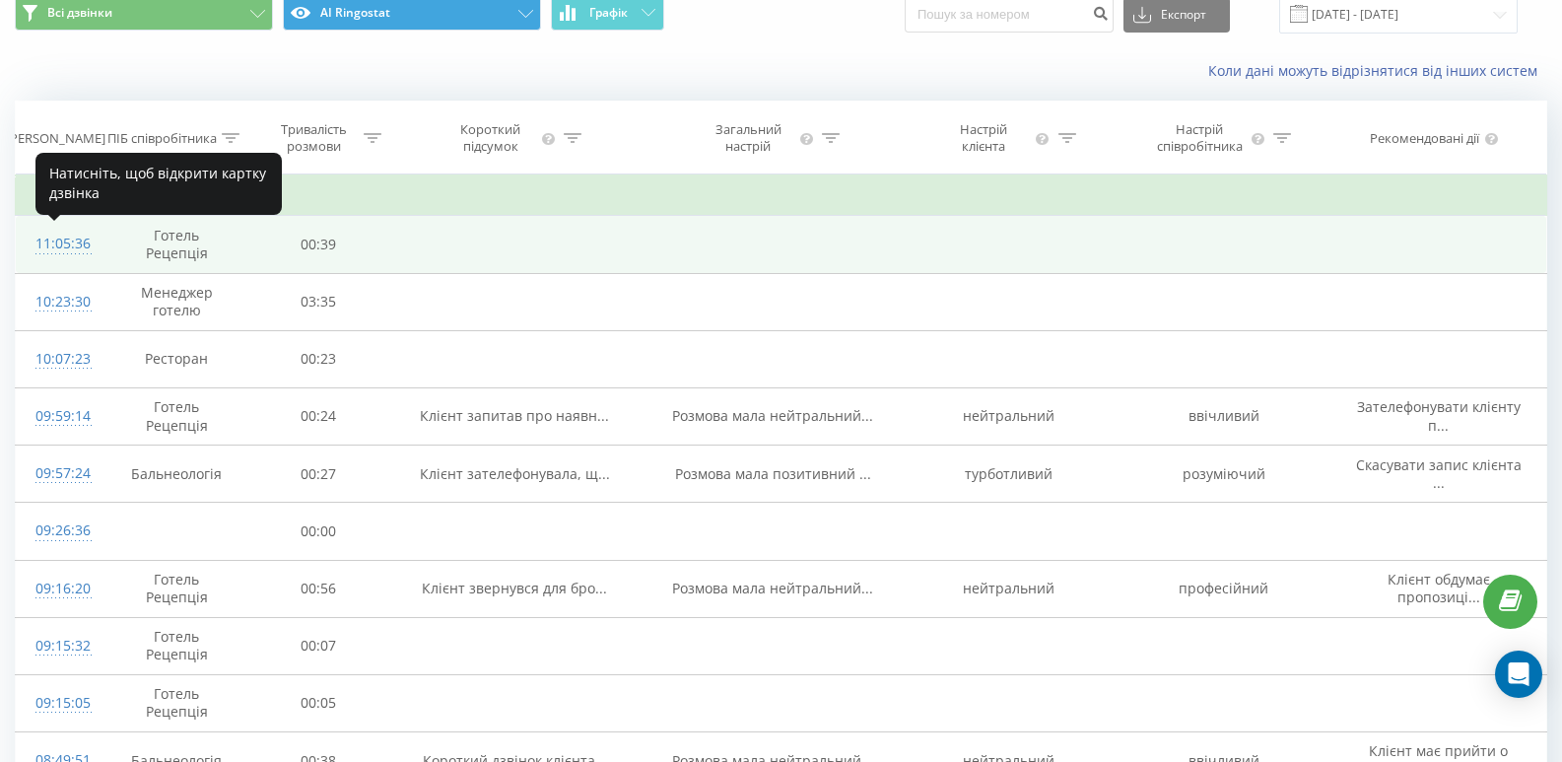
click at [47, 248] on div "11:05:36" at bounding box center [58, 244] width 46 height 38
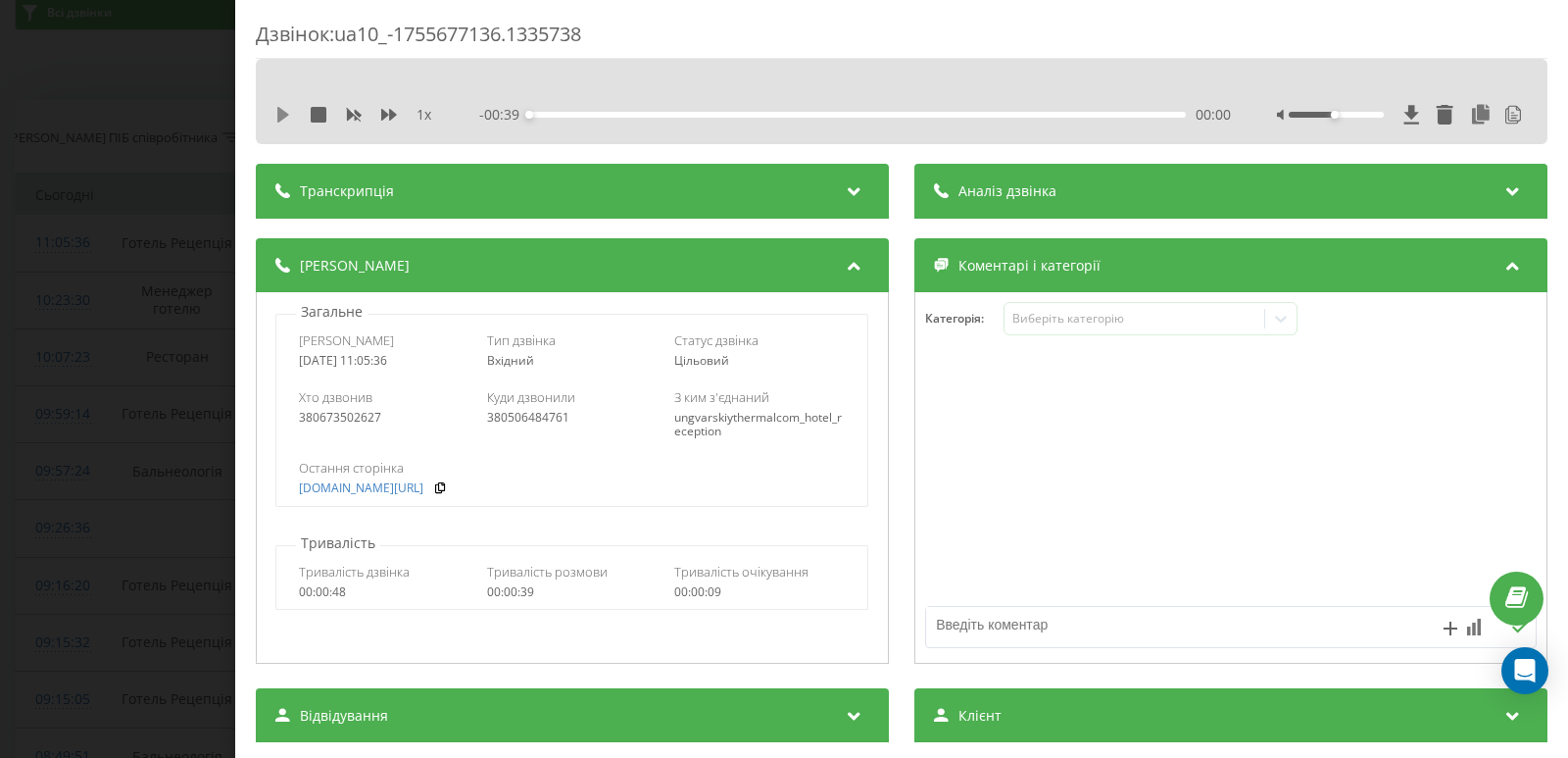
click at [281, 118] on icon at bounding box center [283, 114] width 12 height 16
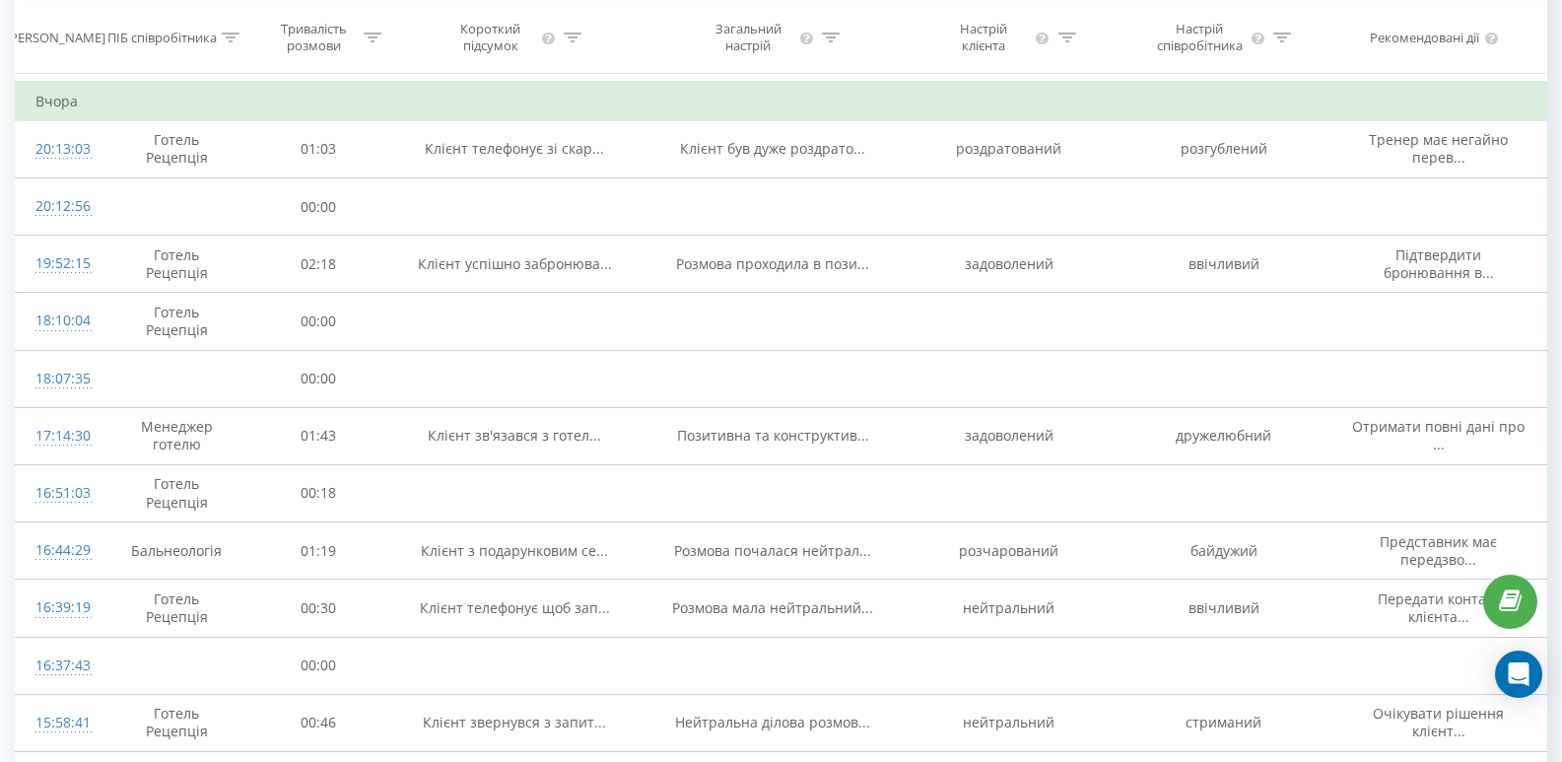
scroll to position [1080, 0]
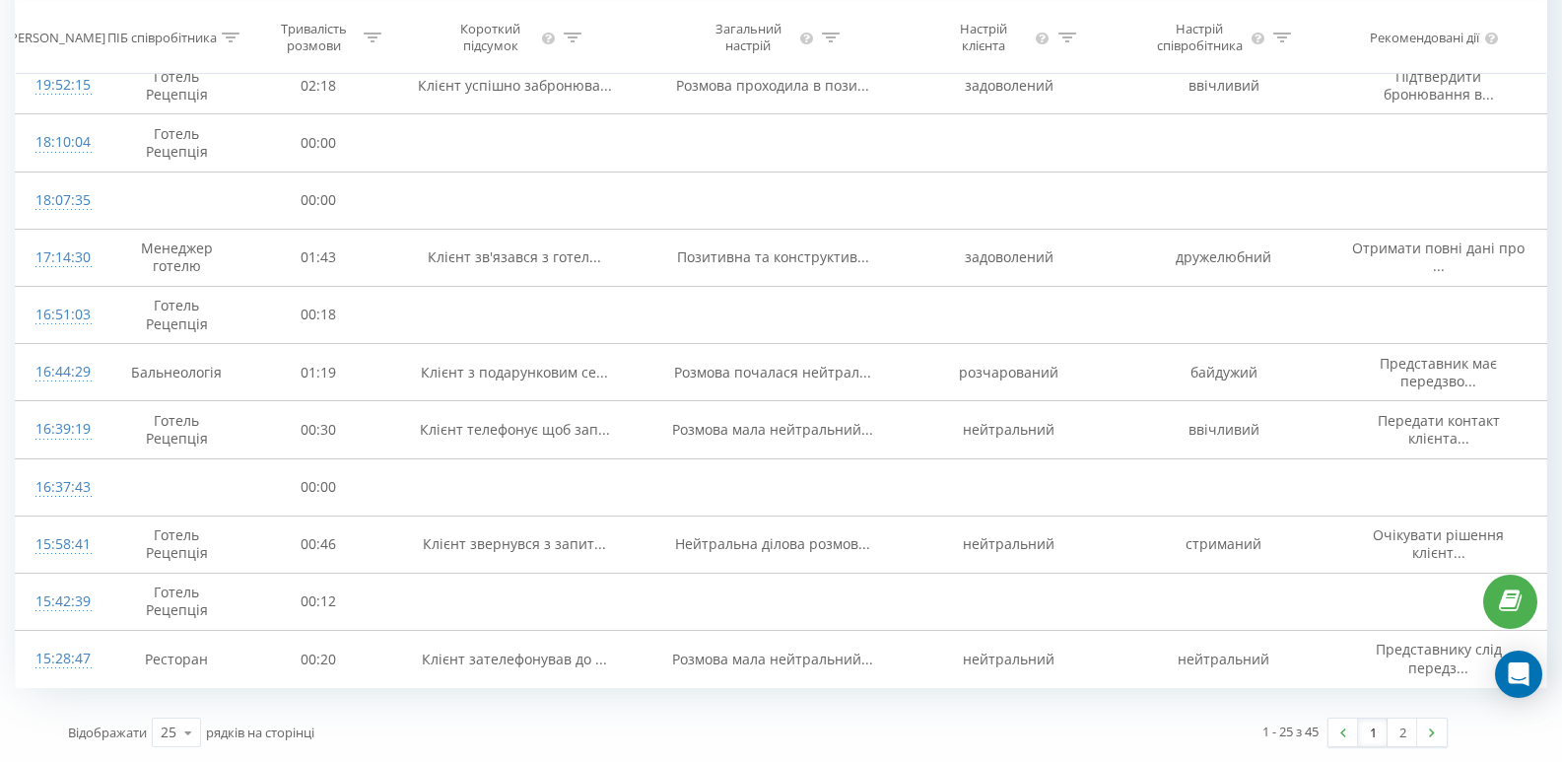
click at [1379, 733] on link "1" at bounding box center [1373, 733] width 30 height 28
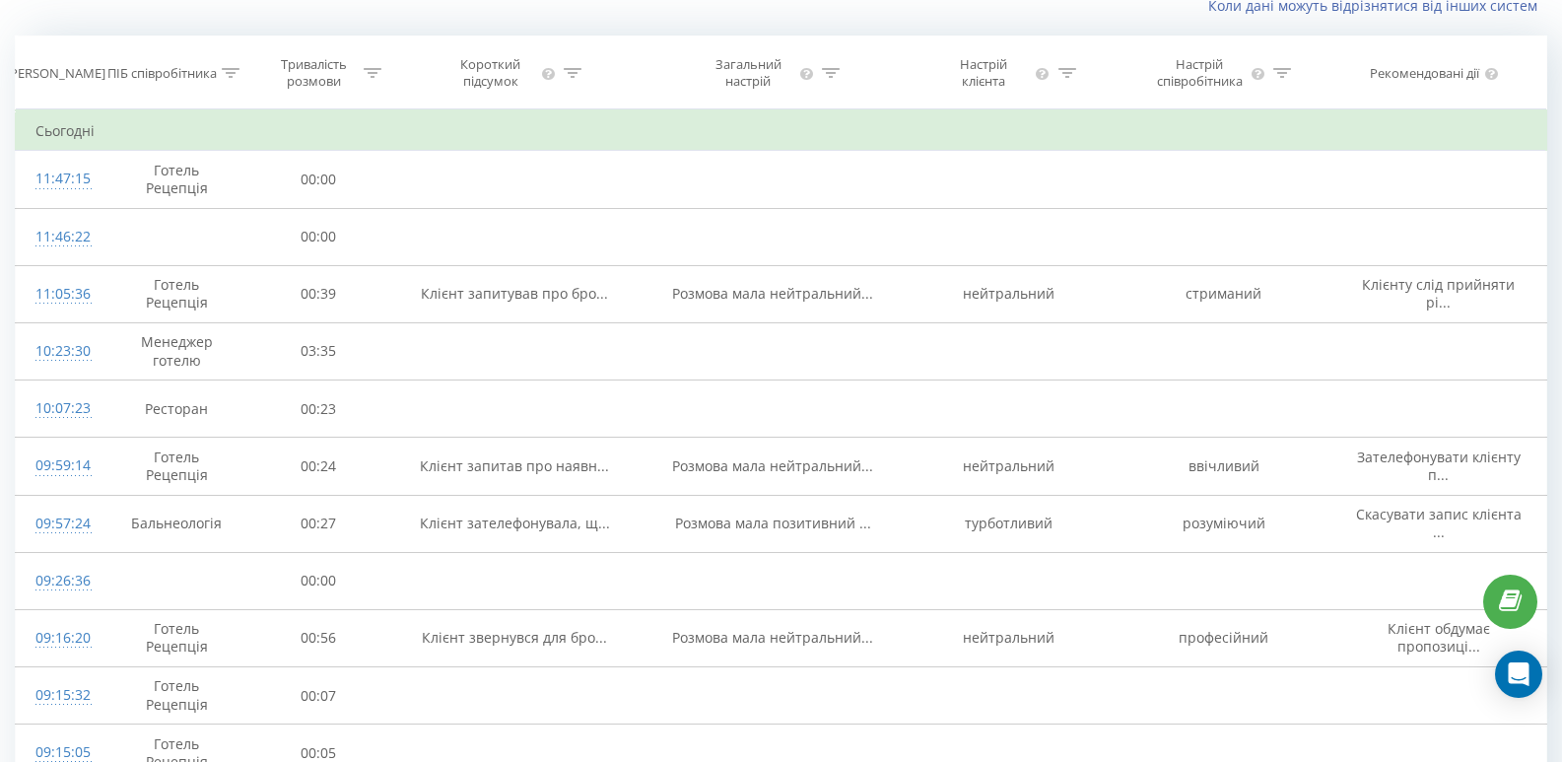
scroll to position [130, 0]
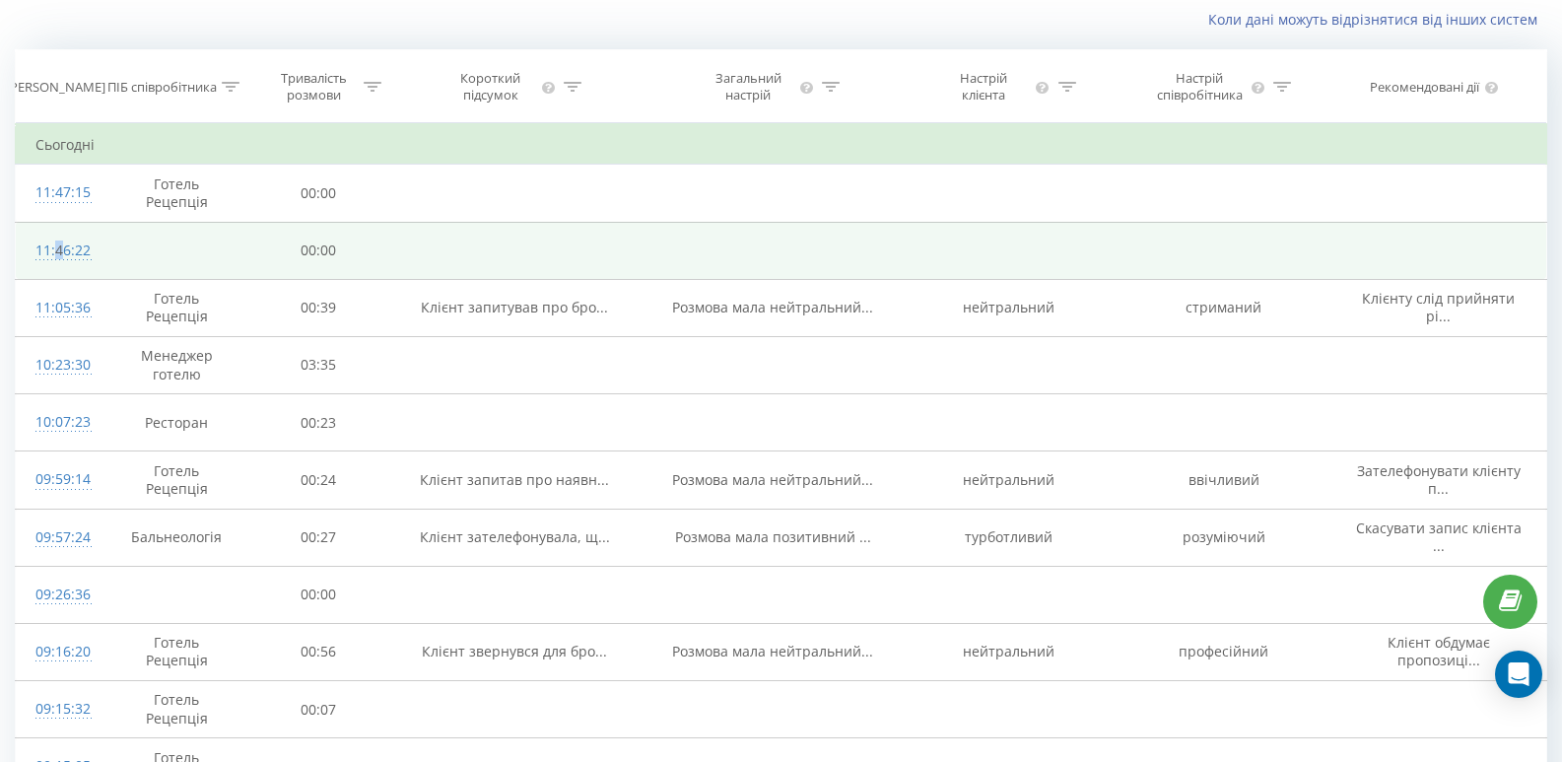
click at [53, 251] on div "11:46:22" at bounding box center [58, 251] width 46 height 38
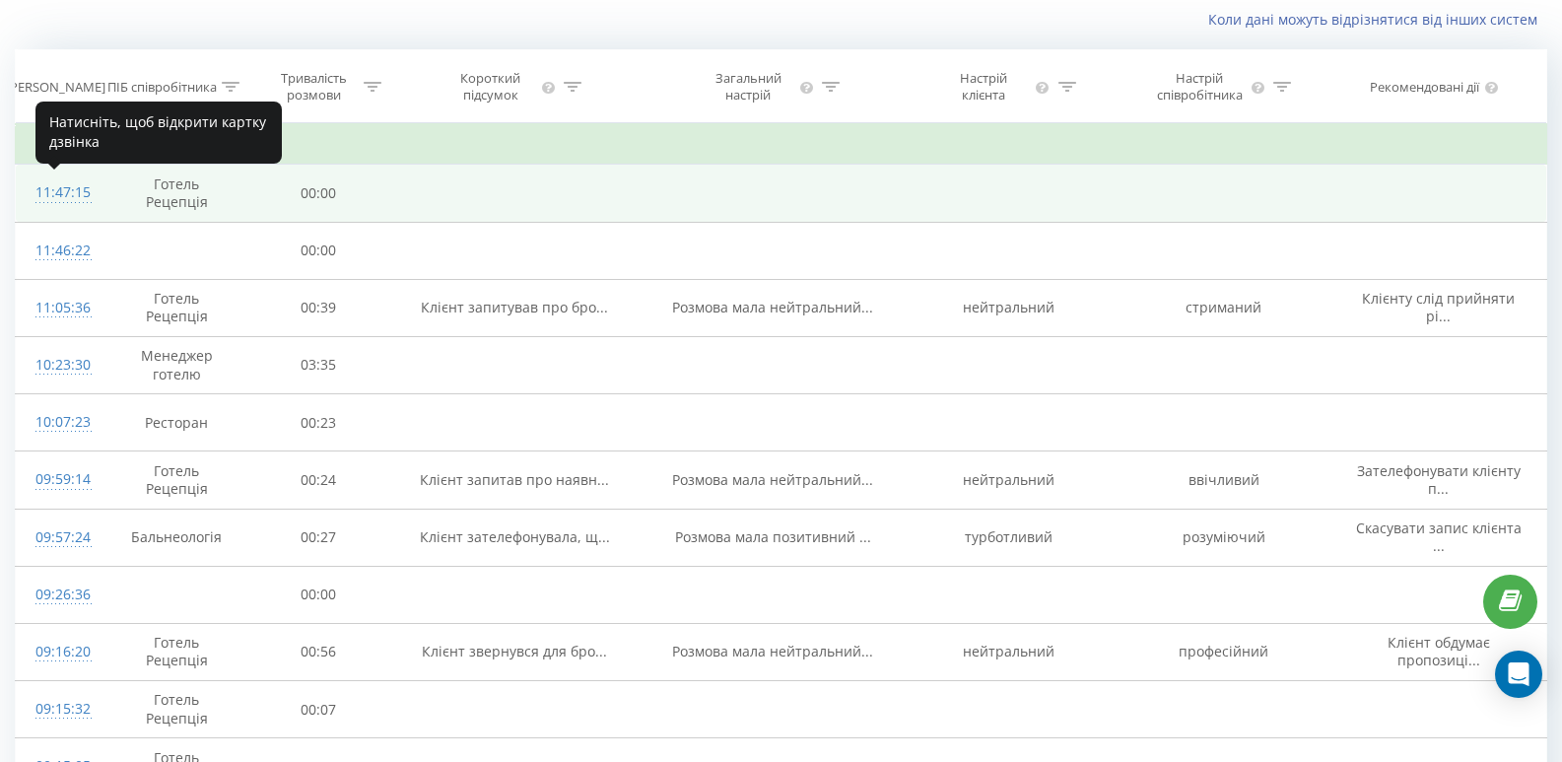
click at [69, 197] on div "11:47:15" at bounding box center [58, 192] width 46 height 38
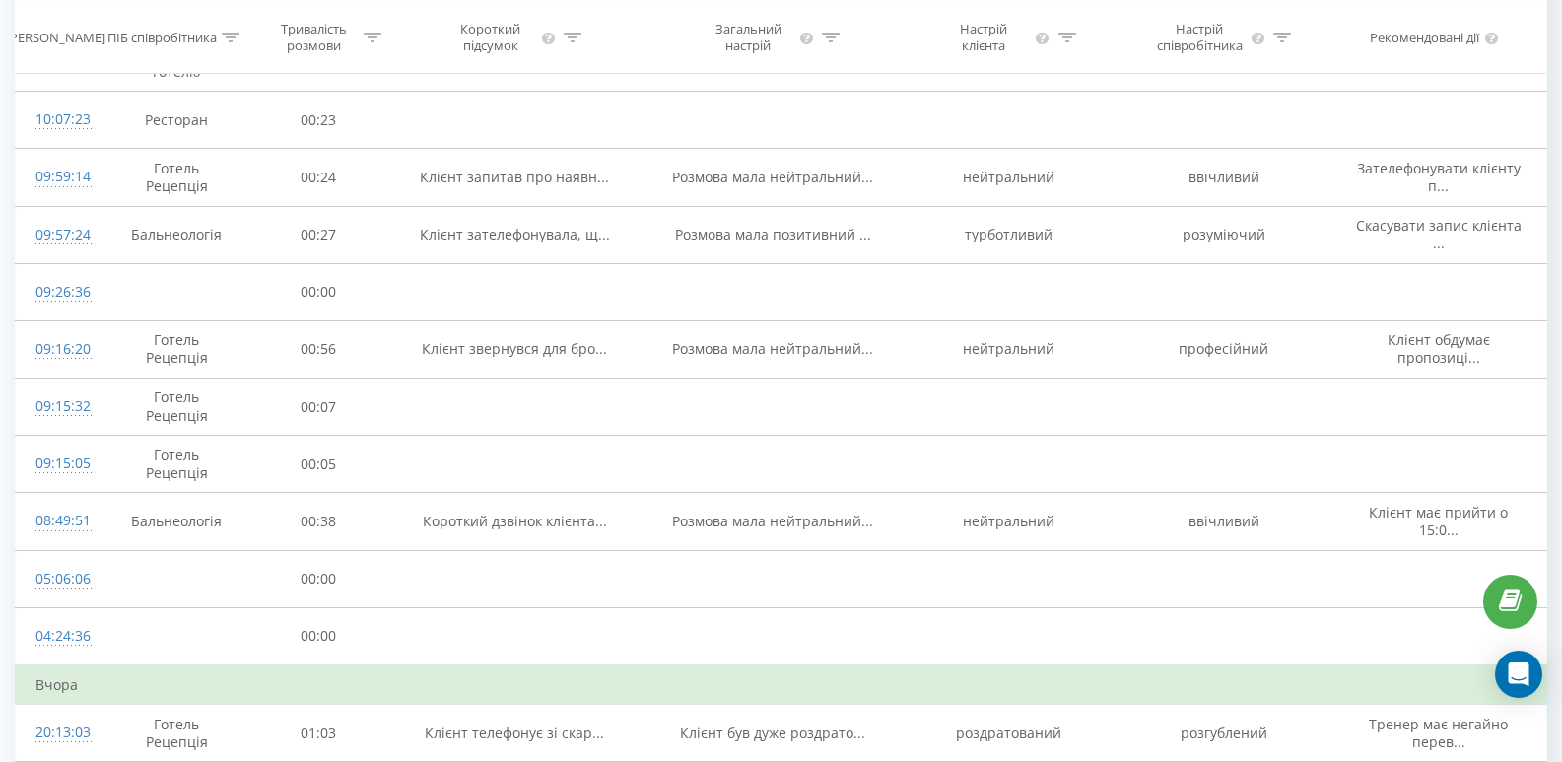
scroll to position [1080, 0]
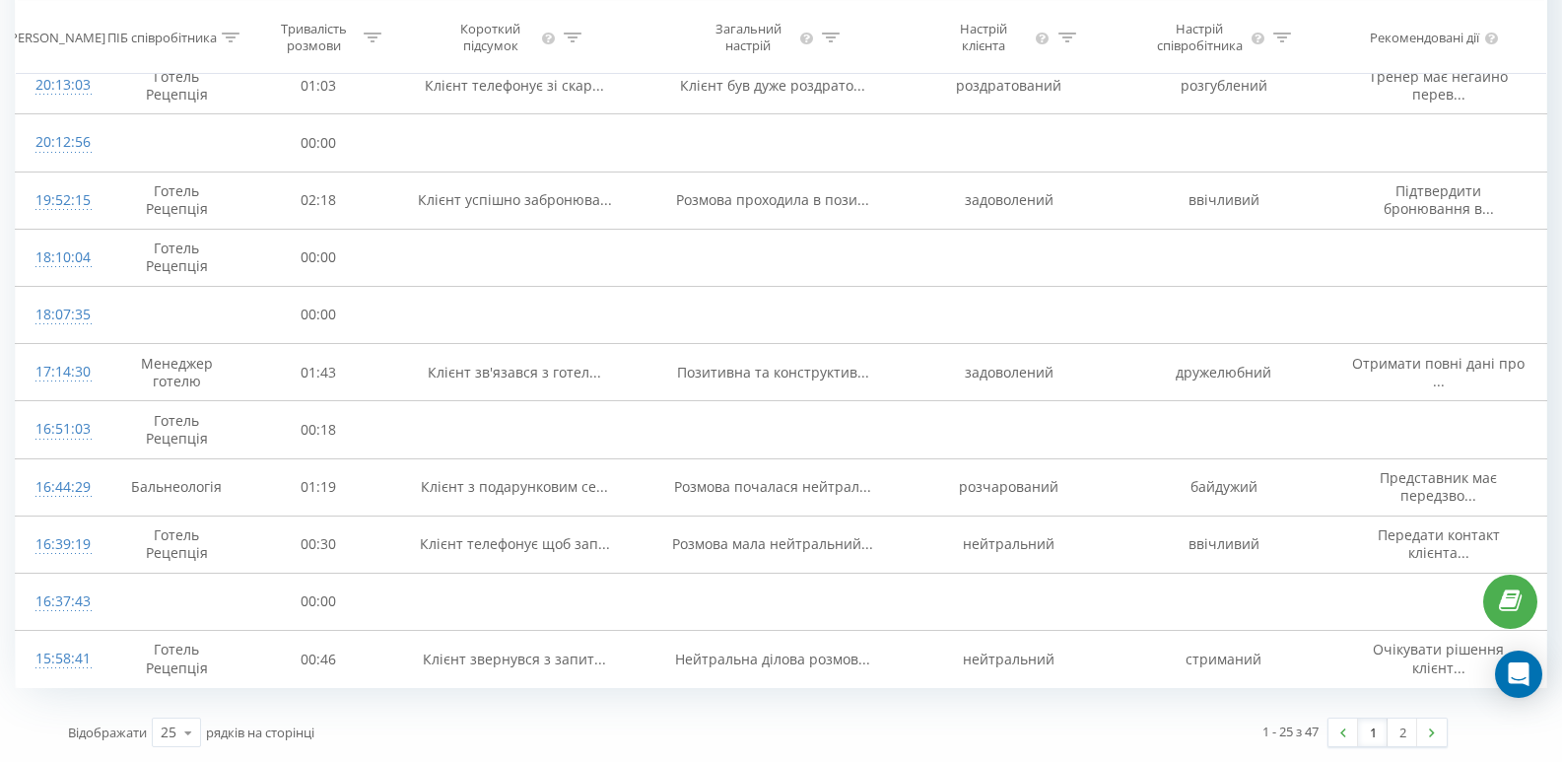
click at [1373, 733] on link "1" at bounding box center [1373, 733] width 30 height 28
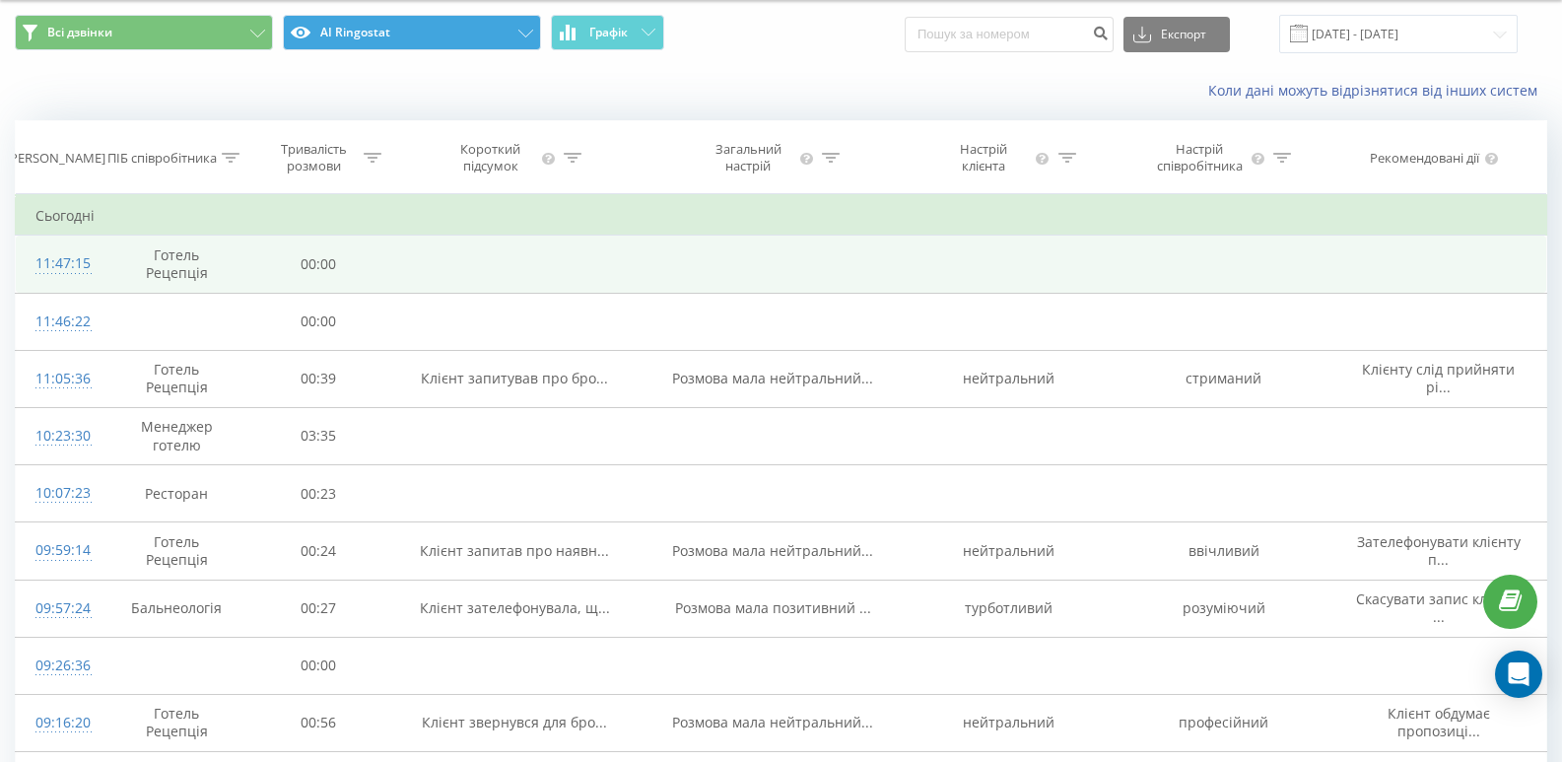
scroll to position [0, 0]
